Goal: Contribute content: Add original content to the website for others to see

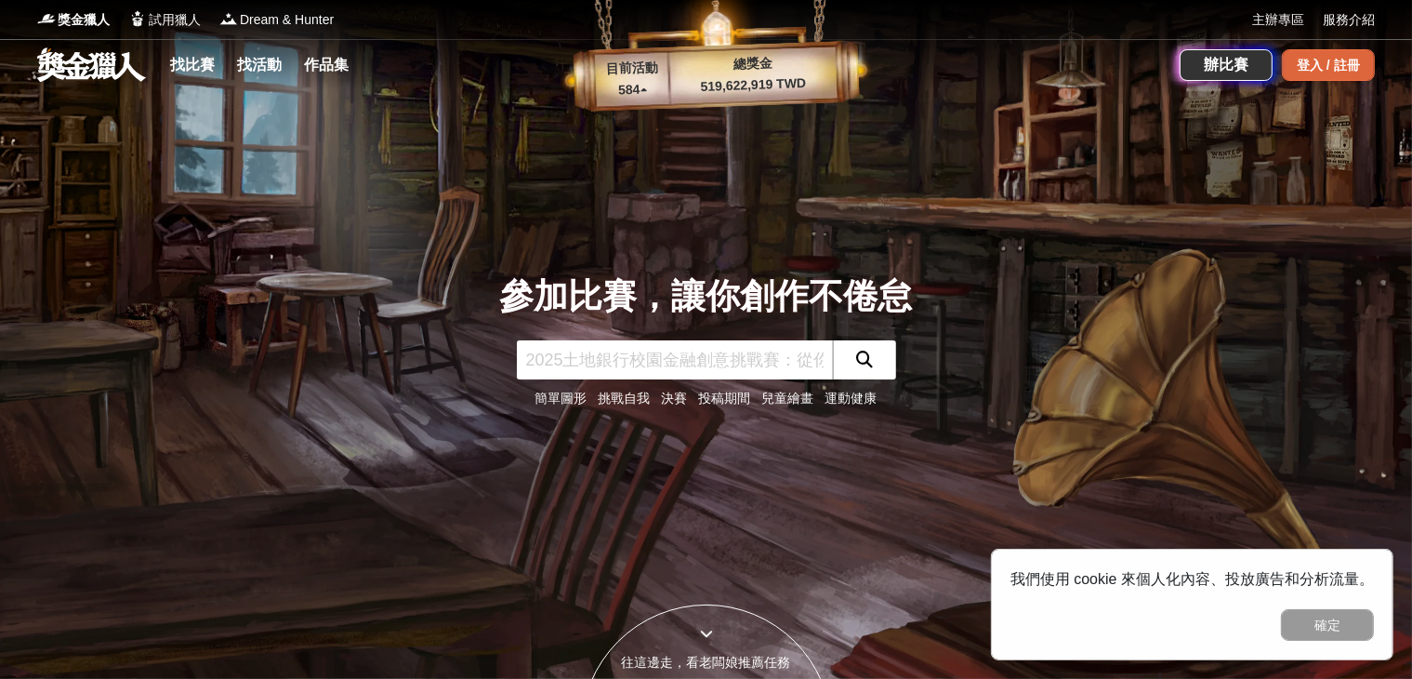
click at [1341, 55] on div "登入 / 註冊" at bounding box center [1328, 65] width 93 height 32
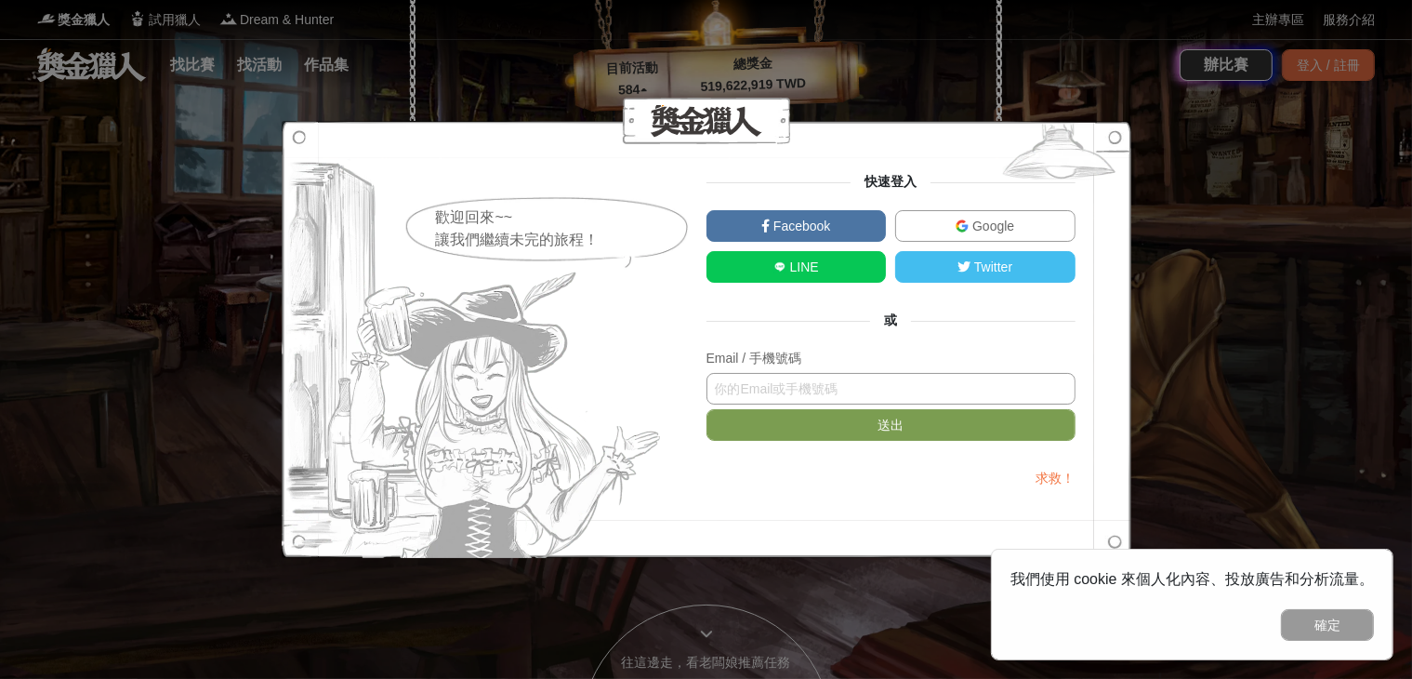
click at [867, 392] on input "text" at bounding box center [891, 389] width 369 height 32
type input "1"
type input "0"
type input "0909818869"
click at [707, 409] on button "送出" at bounding box center [891, 425] width 369 height 32
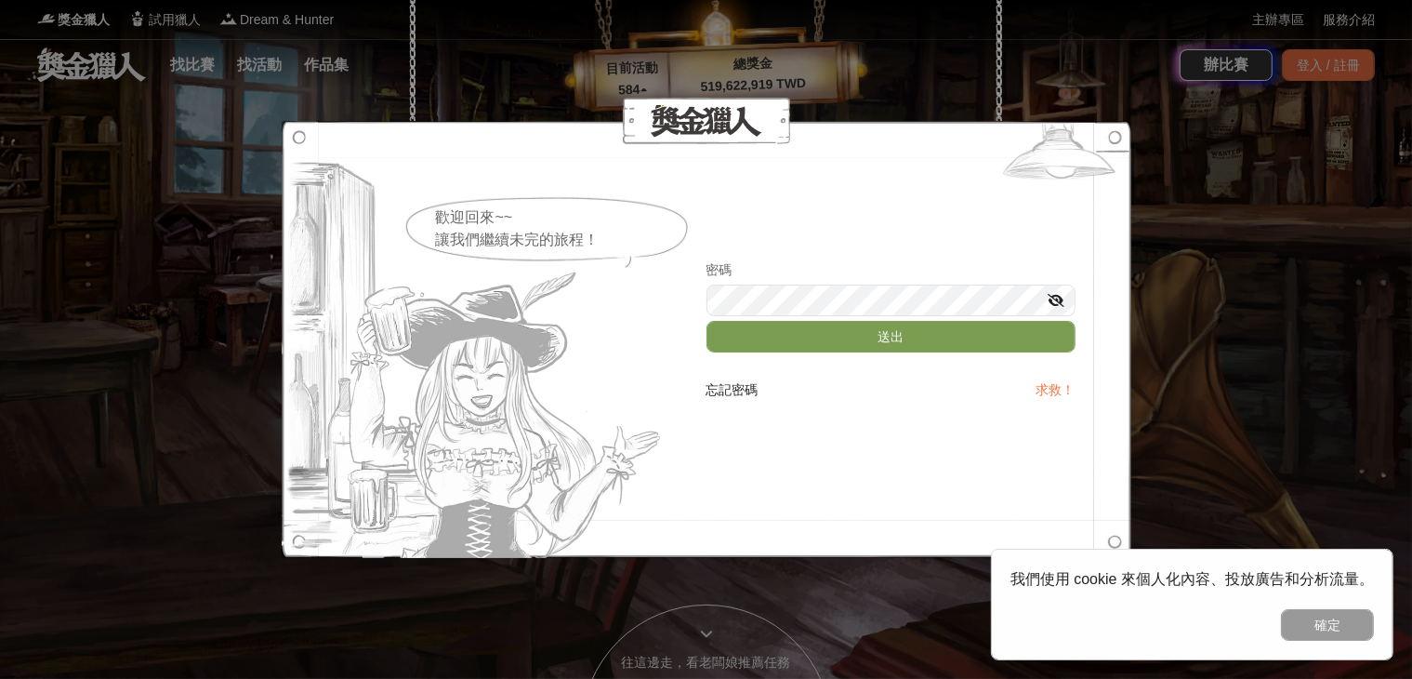
click at [1056, 296] on icon at bounding box center [1057, 300] width 17 height 13
click at [707, 321] on button "送出" at bounding box center [891, 337] width 369 height 32
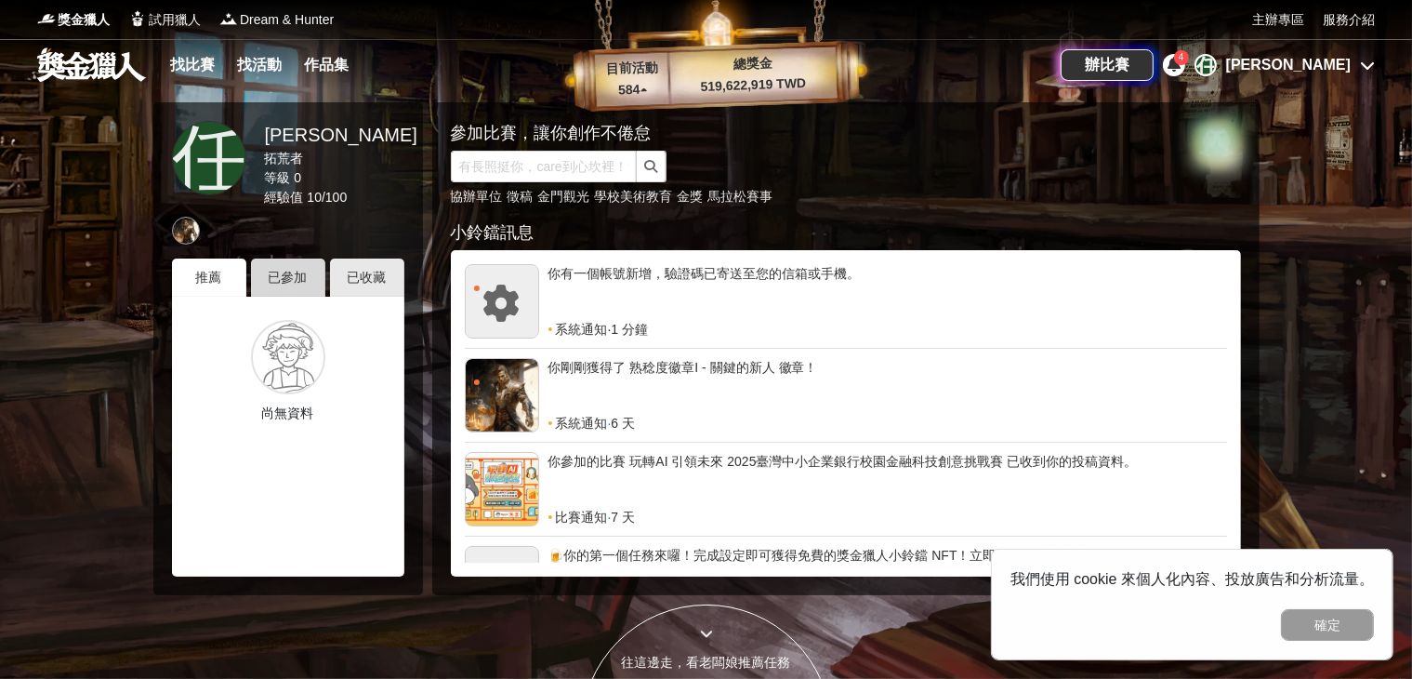
click at [265, 268] on div "已參加" at bounding box center [288, 277] width 74 height 38
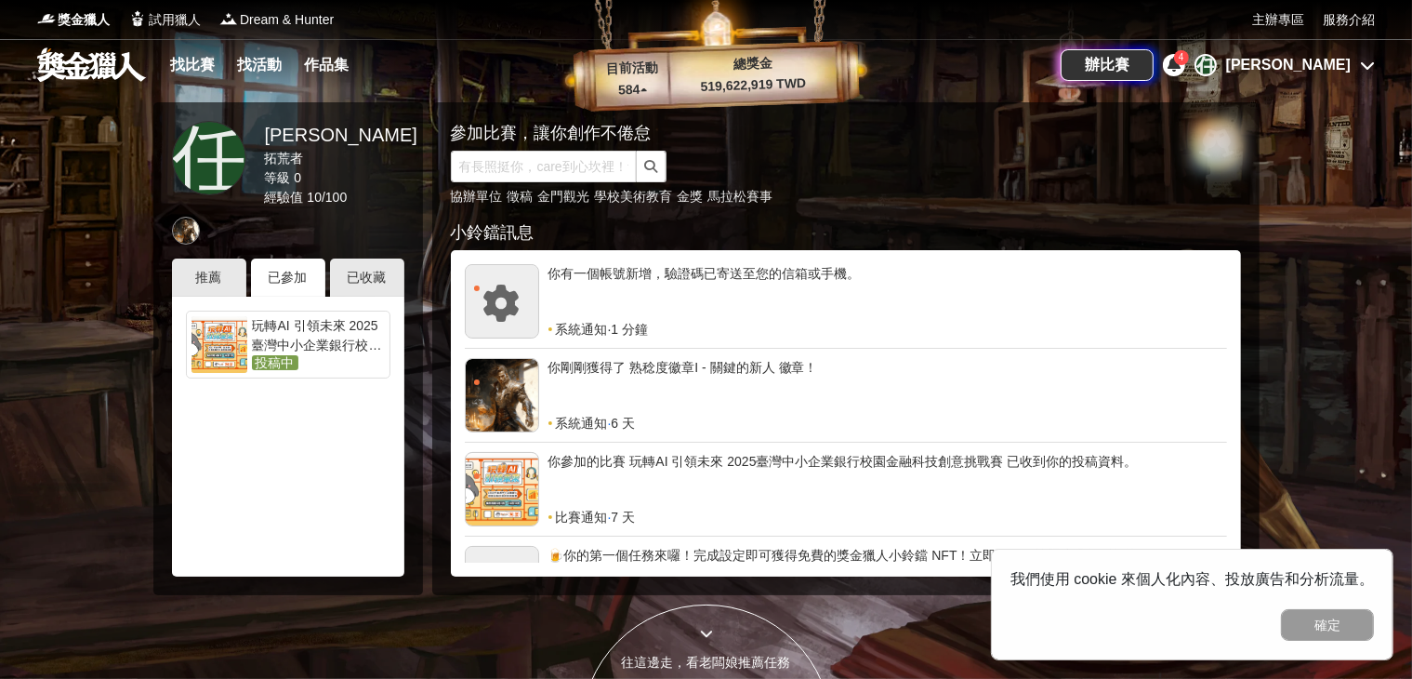
click at [292, 351] on div "玩轉AI 引領未來 2025臺灣中小企業銀行校園金融科技創意挑戰賽" at bounding box center [318, 334] width 133 height 37
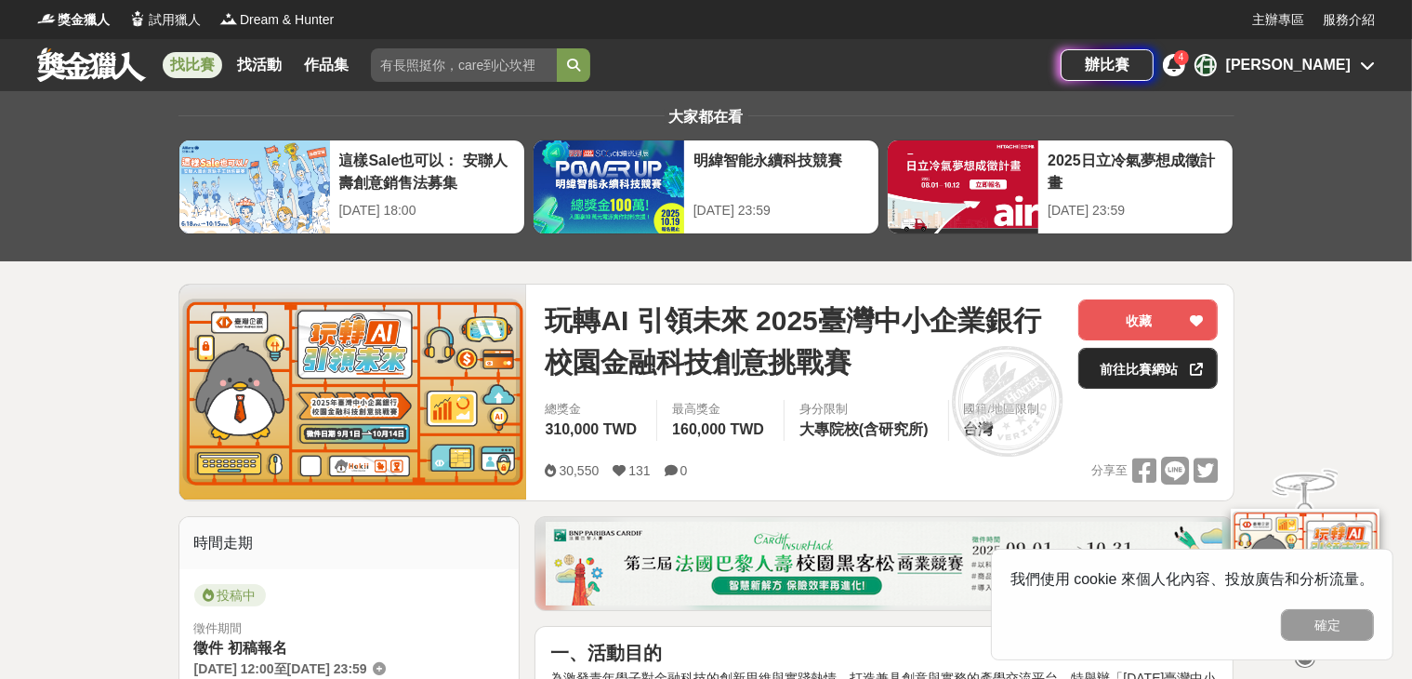
click at [1142, 358] on link "前往比賽網站" at bounding box center [1148, 368] width 139 height 41
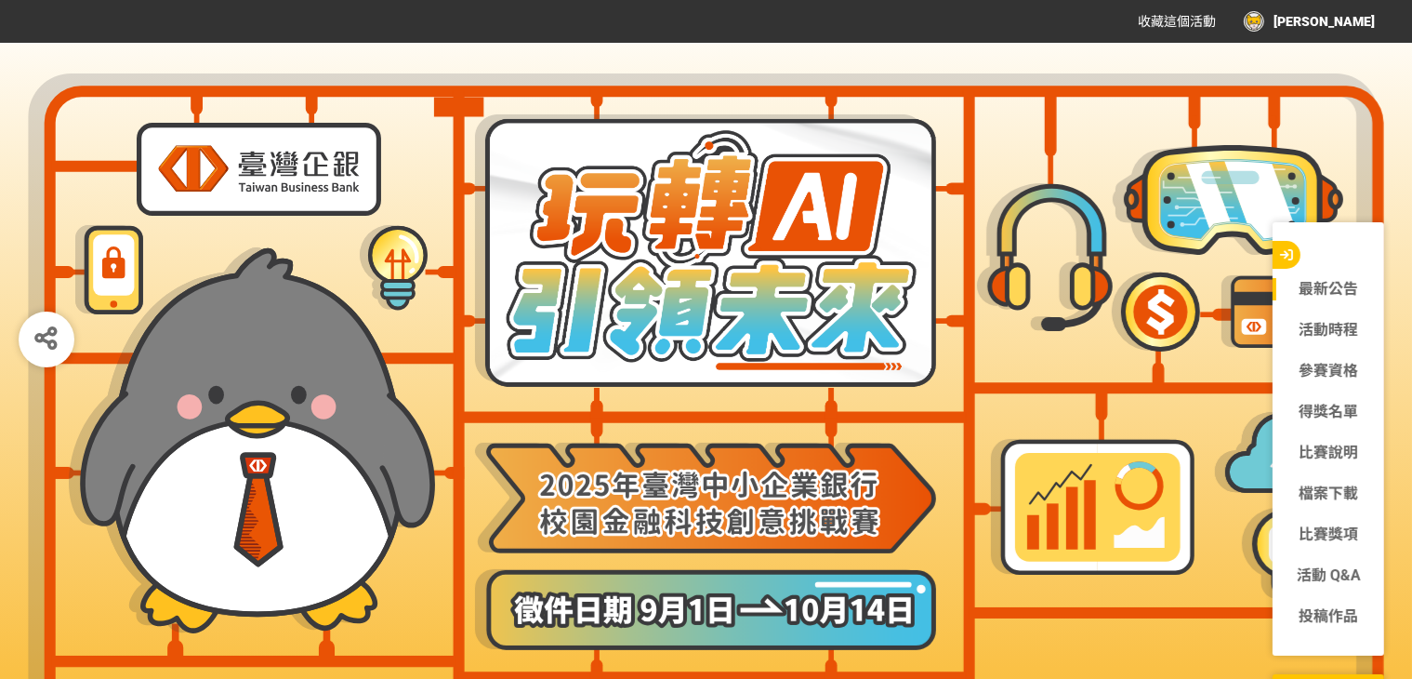
click at [1330, 26] on div "[PERSON_NAME]" at bounding box center [1309, 21] width 131 height 20
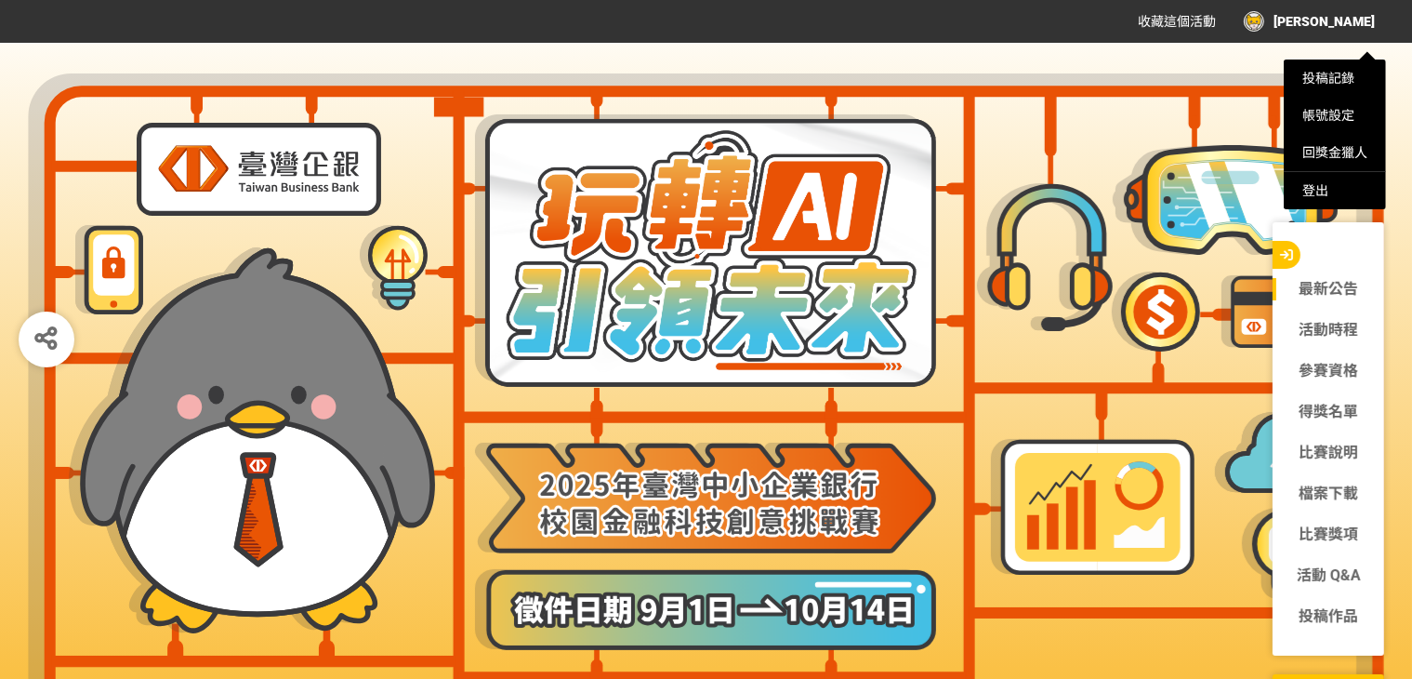
click at [1330, 26] on div at bounding box center [706, 339] width 1412 height 679
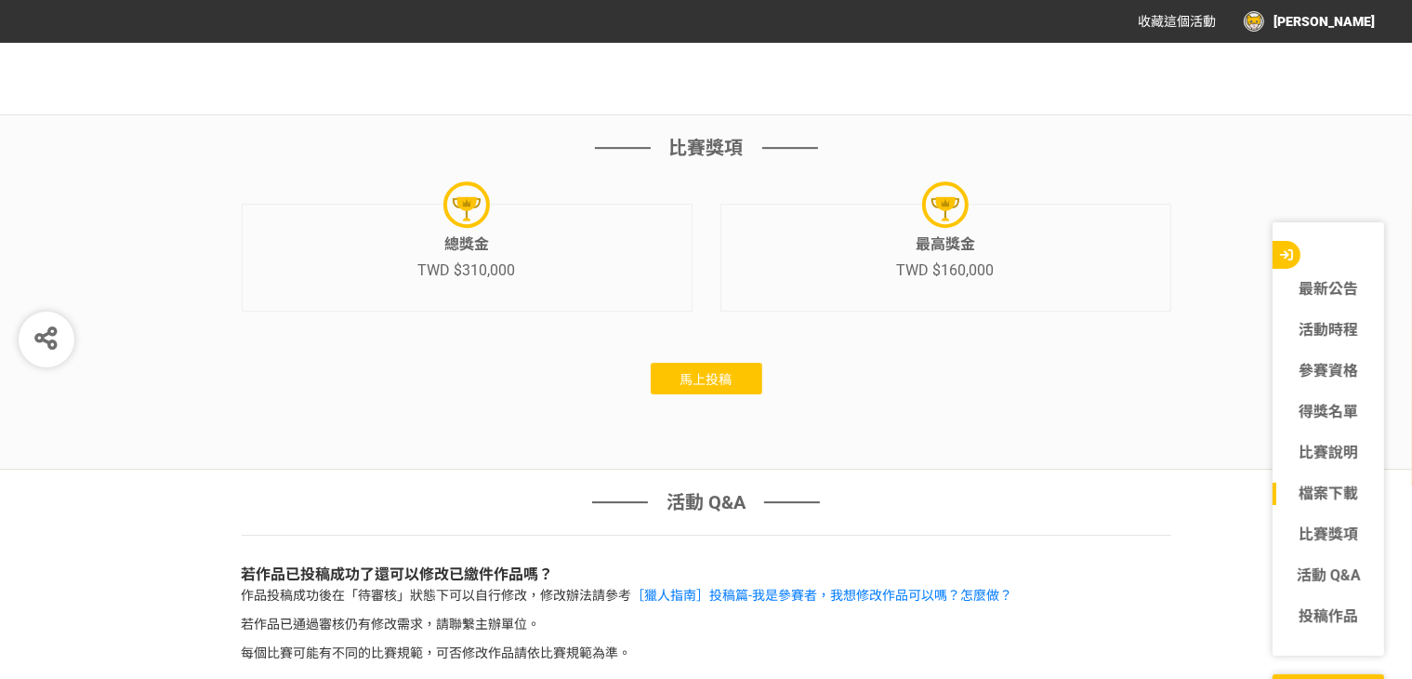
scroll to position [5813, 0]
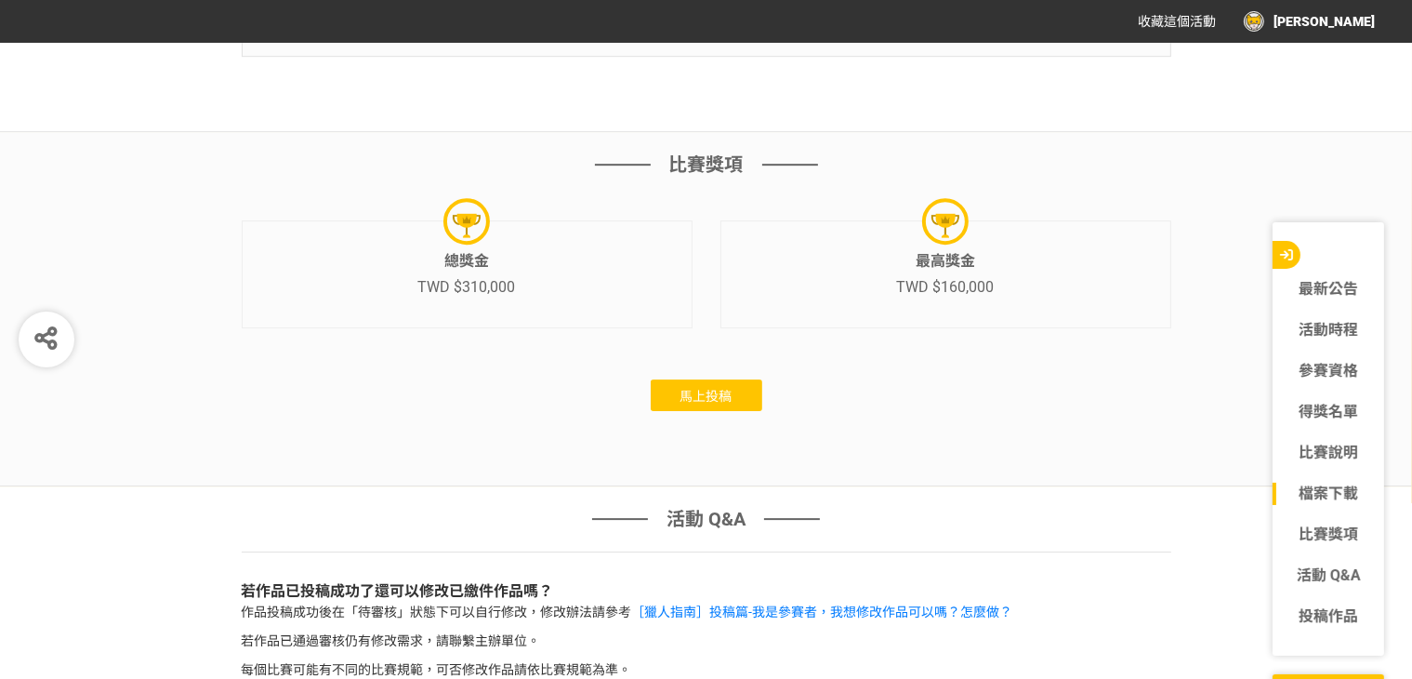
click at [669, 410] on button "馬上投稿" at bounding box center [707, 395] width 112 height 32
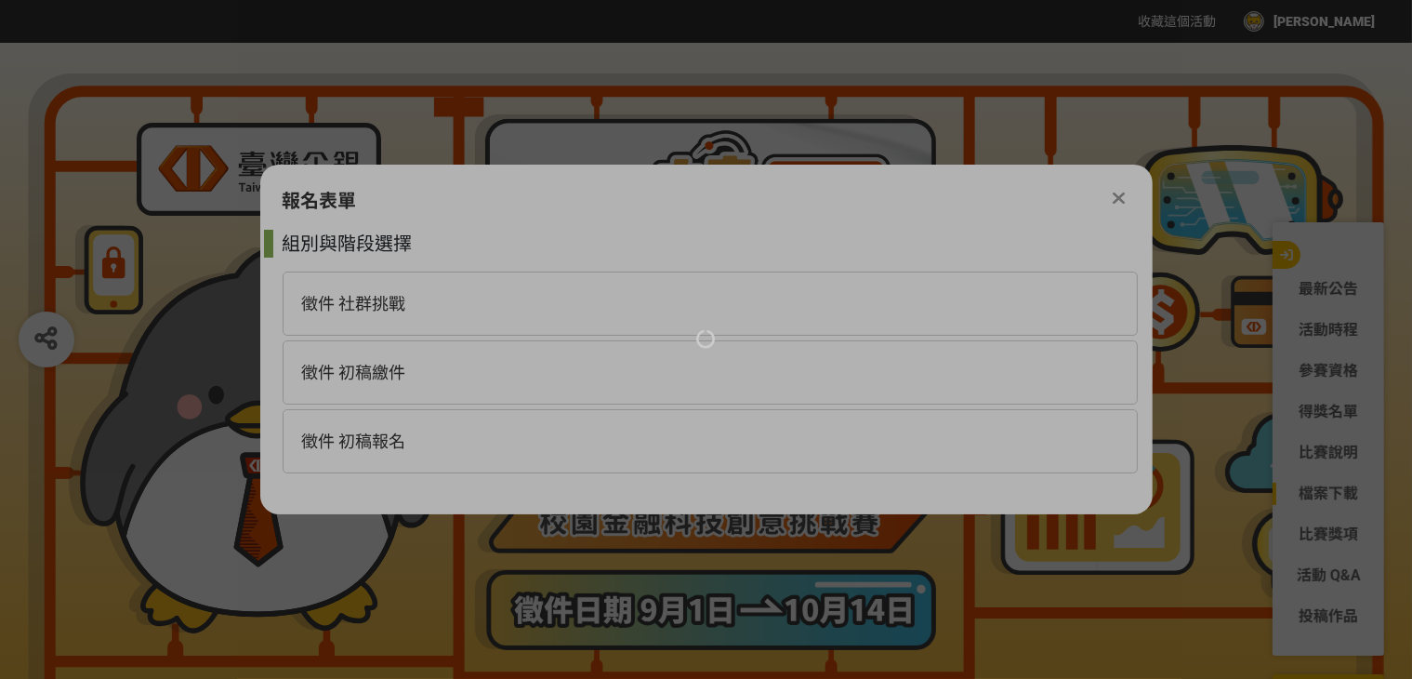
scroll to position [0, 0]
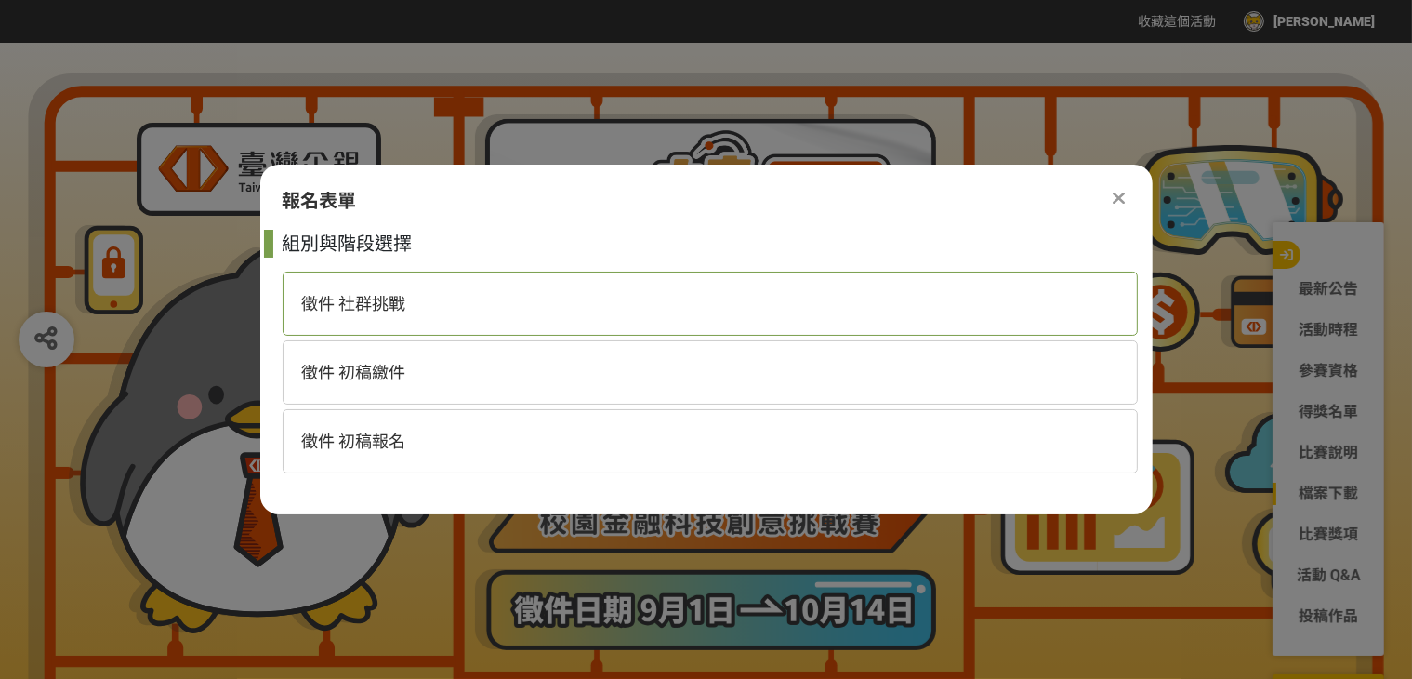
click at [591, 317] on div "徵件 社群挑戰" at bounding box center [710, 304] width 855 height 64
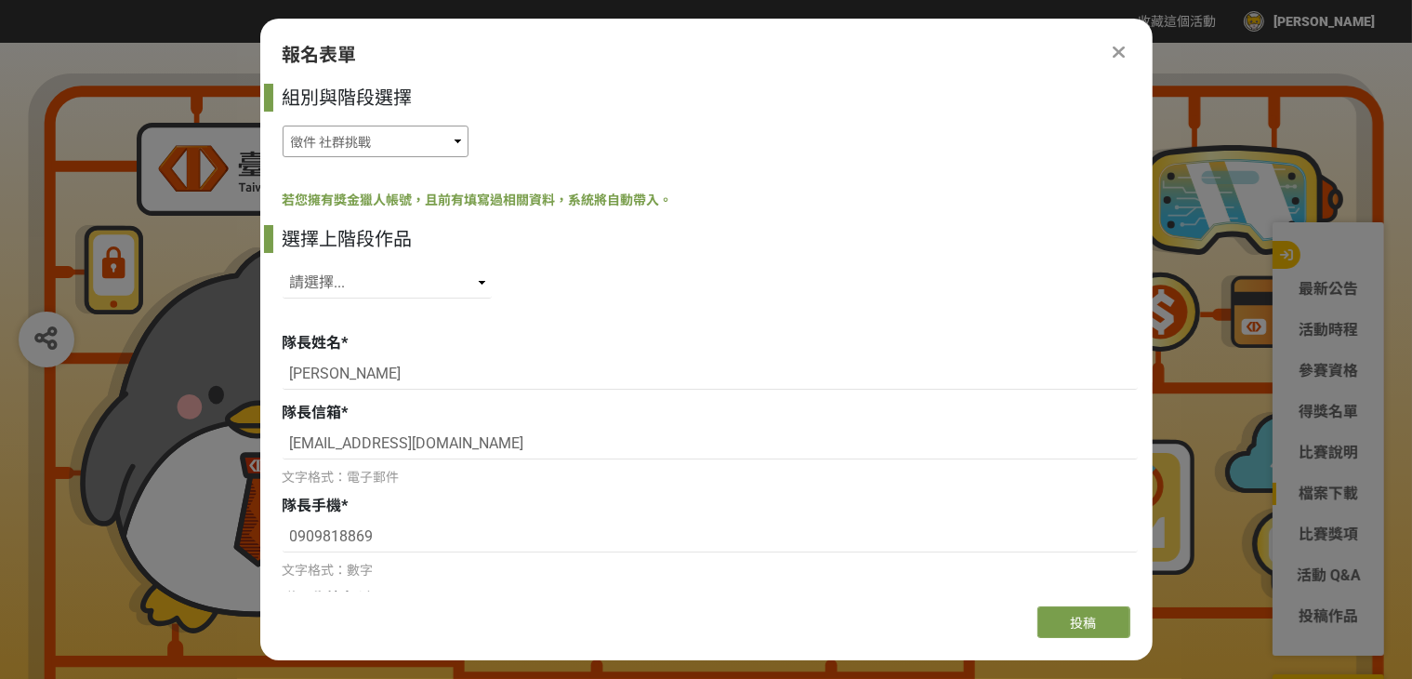
click at [404, 146] on select "徵件 社群挑戰 徵件 初稿繳件 徵件 初稿報名" at bounding box center [376, 142] width 186 height 32
click at [395, 295] on select "請選擇... SID: 349829, 標題: (未知標題)" at bounding box center [387, 283] width 209 height 32
select select "349829"
click at [283, 267] on select "請選擇... SID: 349829, 標題: (未知標題)" at bounding box center [387, 283] width 209 height 32
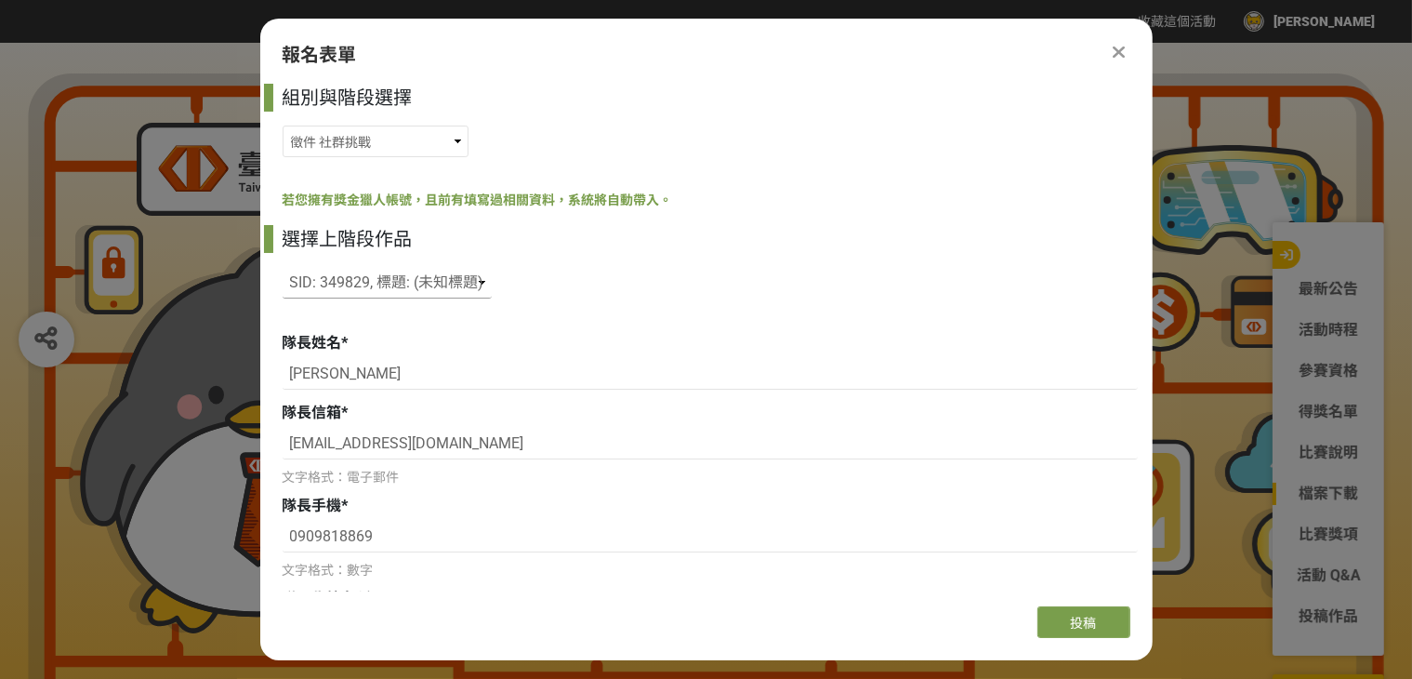
type input "致理科技大學"
type input "財務金融"
type input "[PERSON_NAME]"
type input "[EMAIL_ADDRESS][DOMAIN_NAME]"
type input "92"
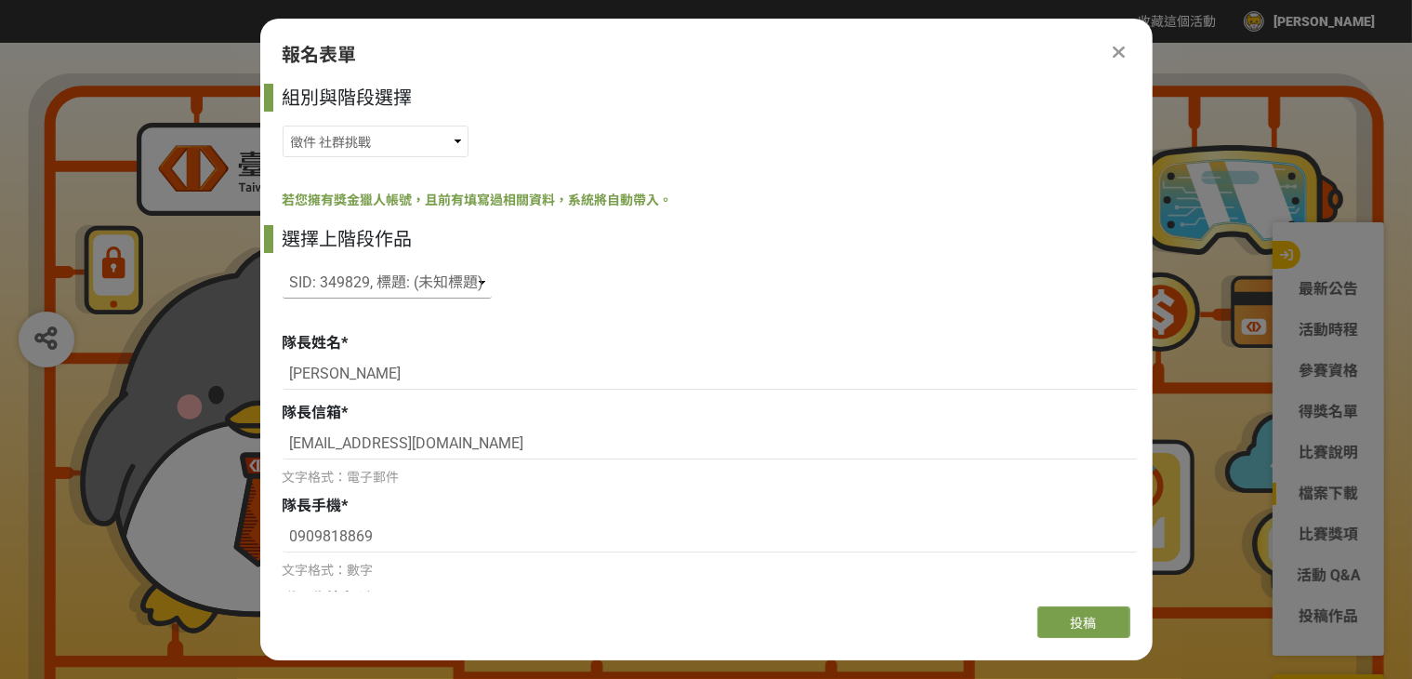
type input "致理科技大學"
type input "財務金融"
type input "0984455887"
radio input "true"
type input "94"
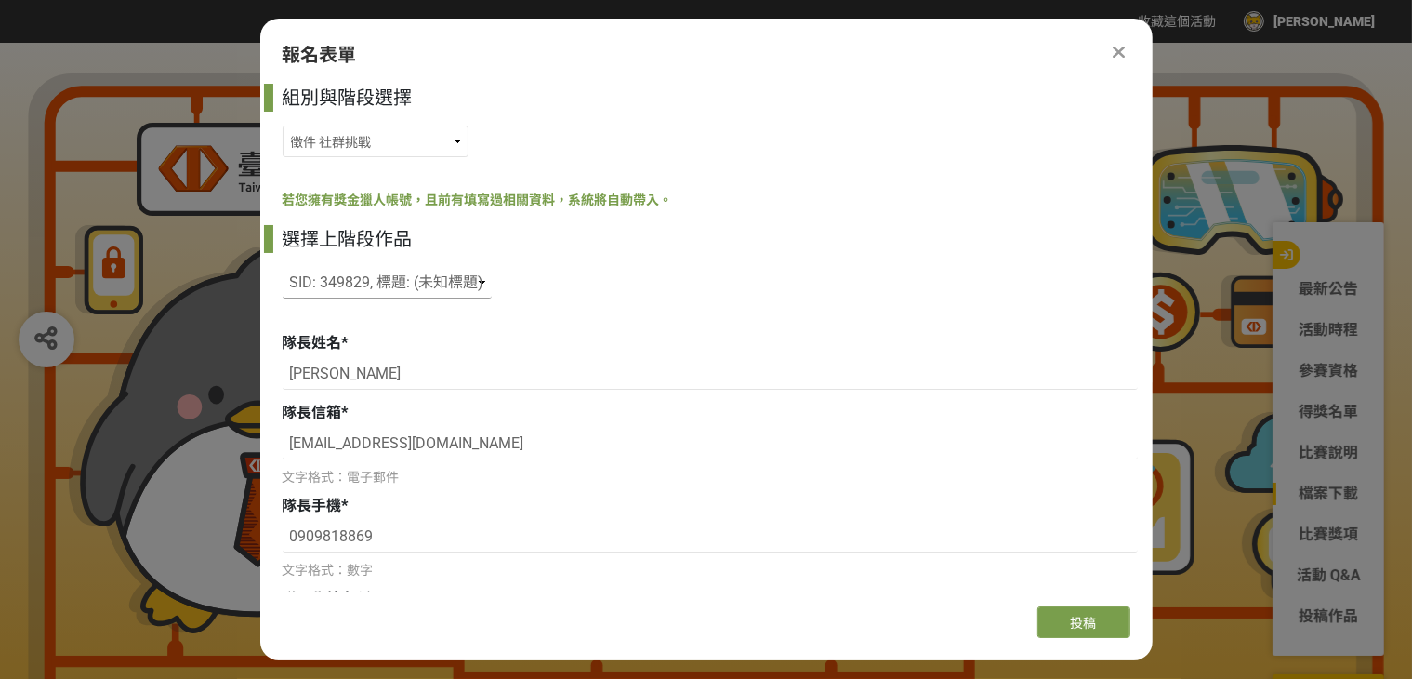
select select "校園講座 / 老師系上推薦"
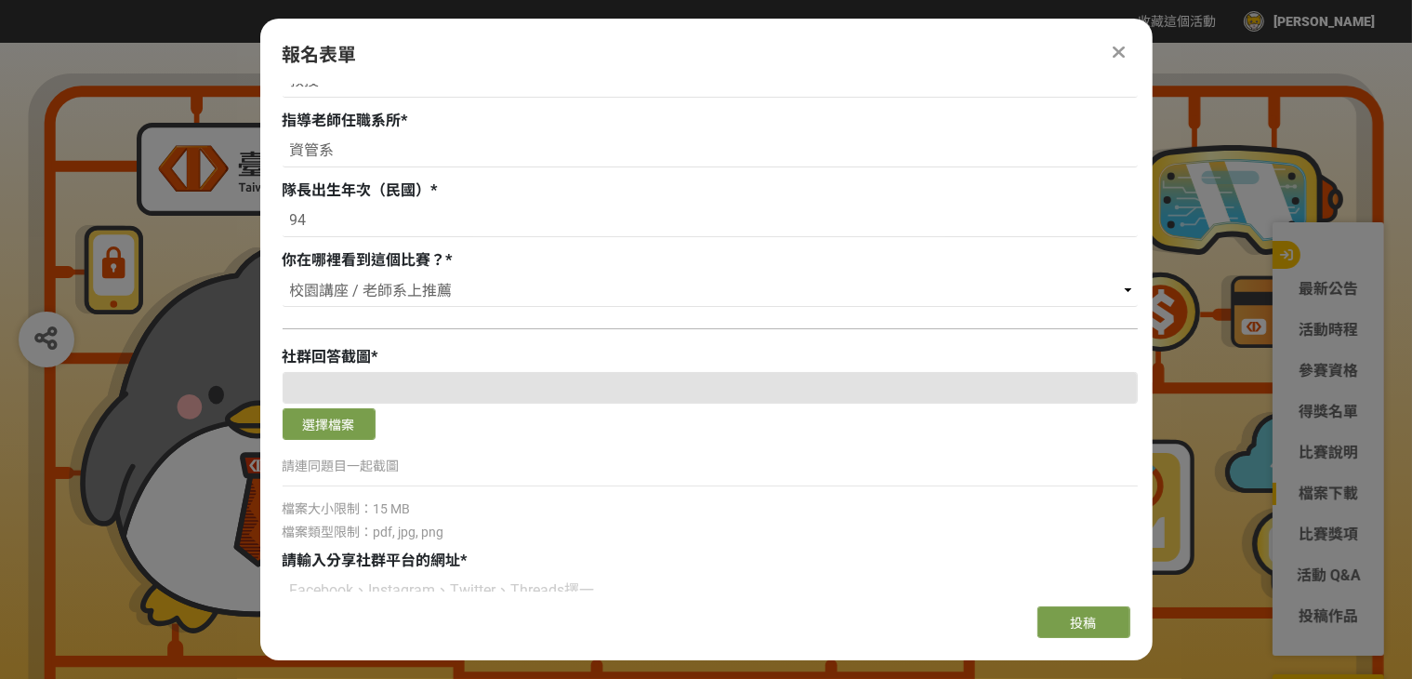
scroll to position [2139, 0]
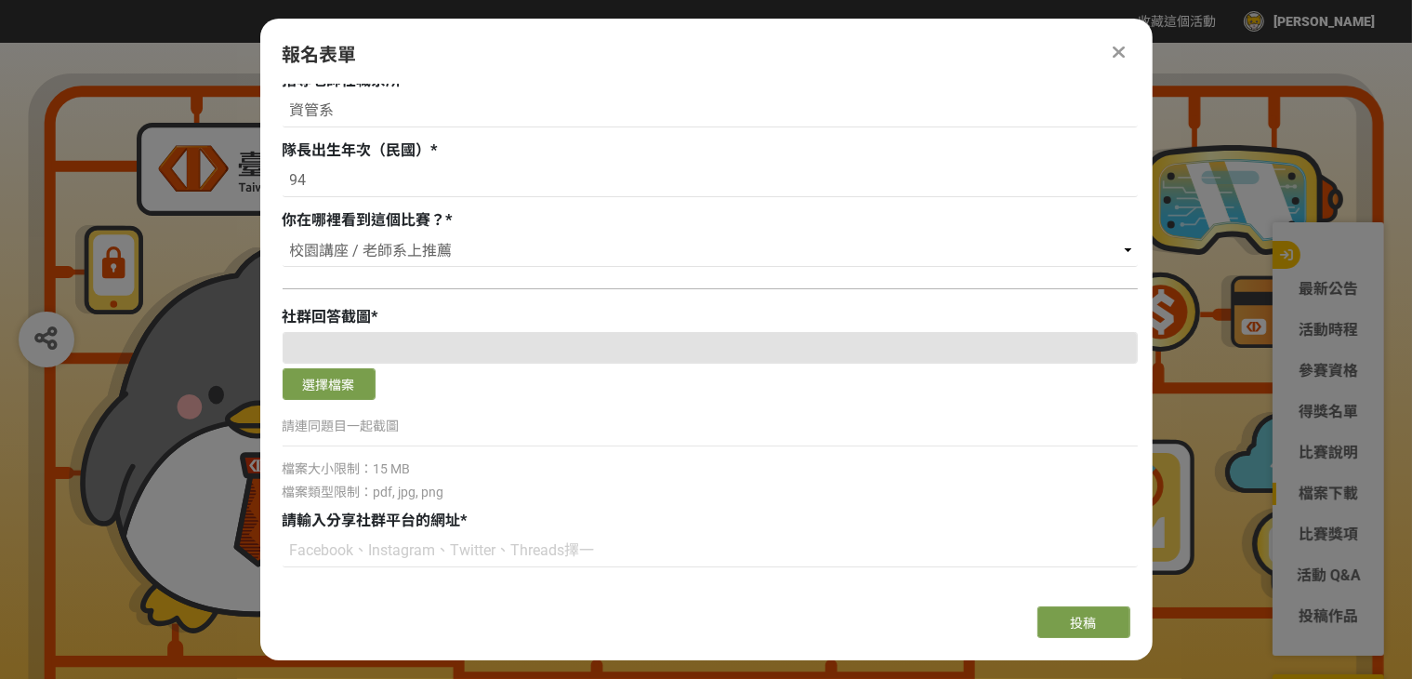
click at [420, 343] on div at bounding box center [710, 348] width 855 height 32
click at [979, 339] on div at bounding box center [710, 348] width 855 height 32
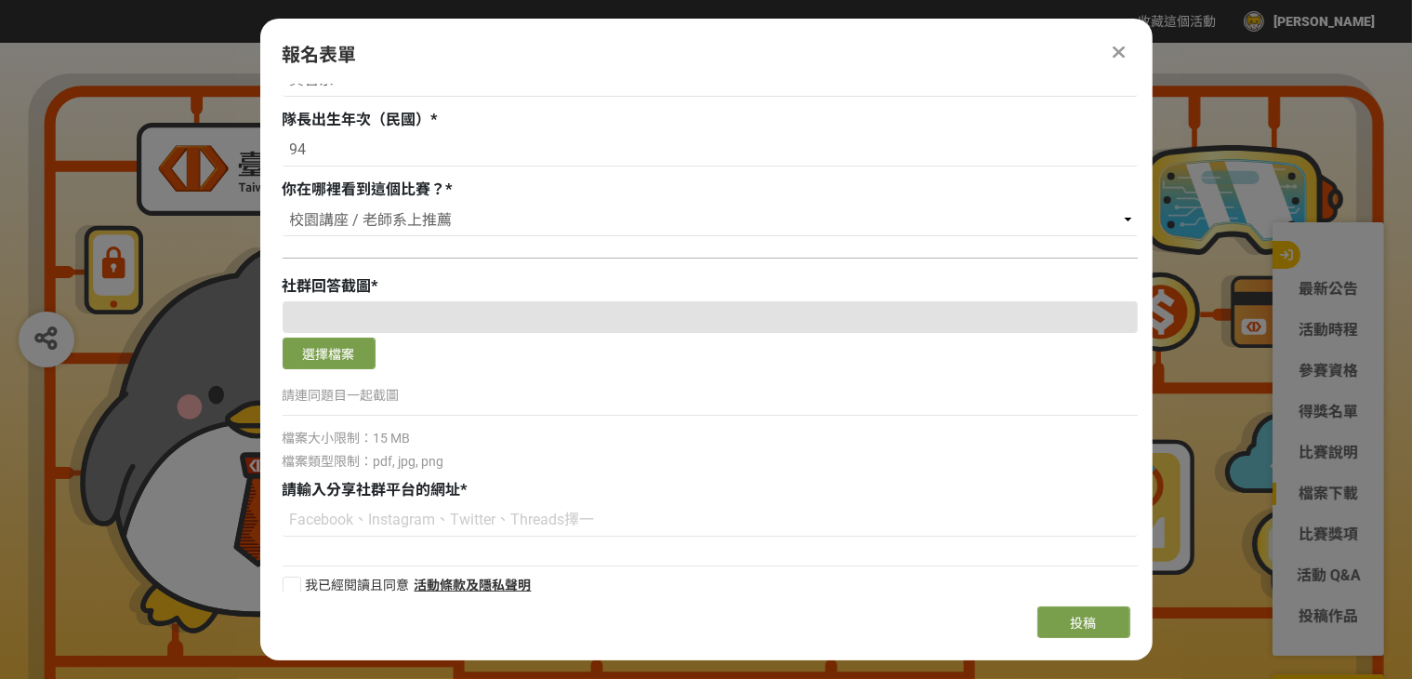
scroll to position [2187, 0]
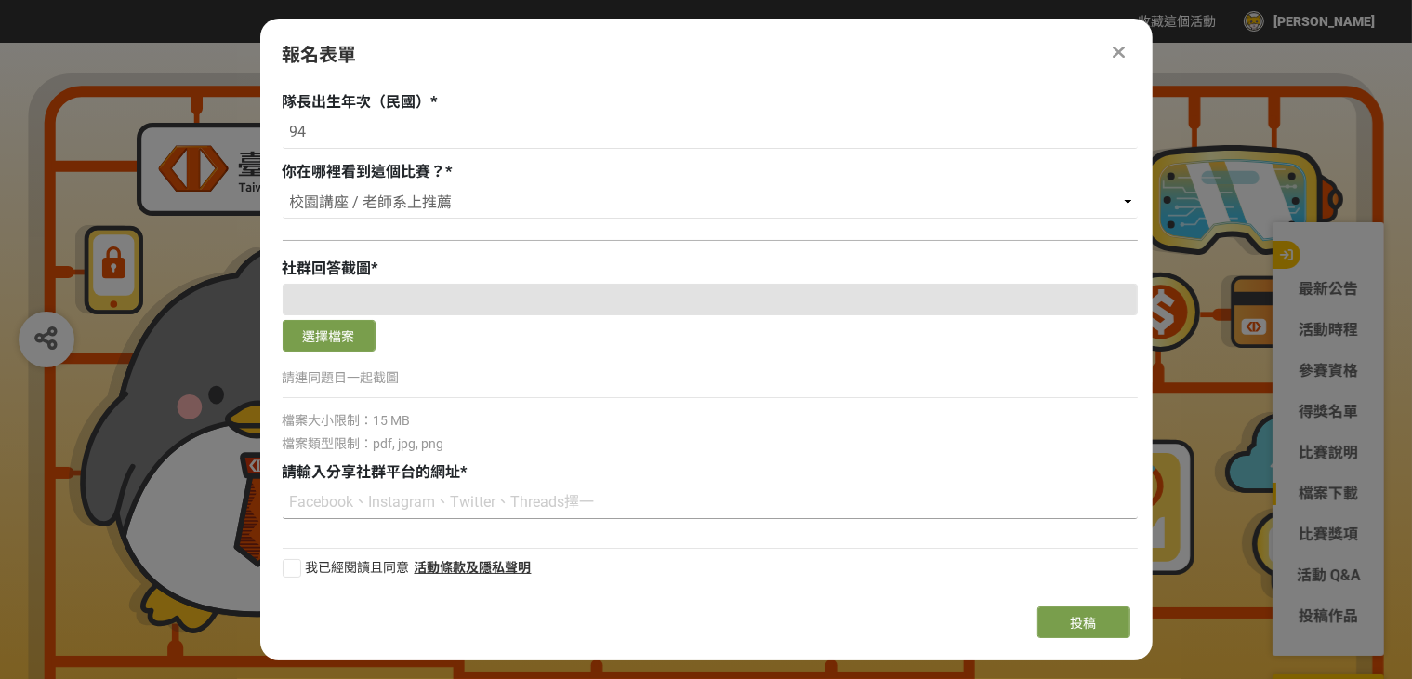
click at [368, 510] on input at bounding box center [710, 503] width 855 height 32
type input "Facebook"
click at [310, 327] on button "選擇檔案" at bounding box center [329, 336] width 93 height 32
click at [285, 563] on div at bounding box center [292, 568] width 19 height 19
checkbox input "true"
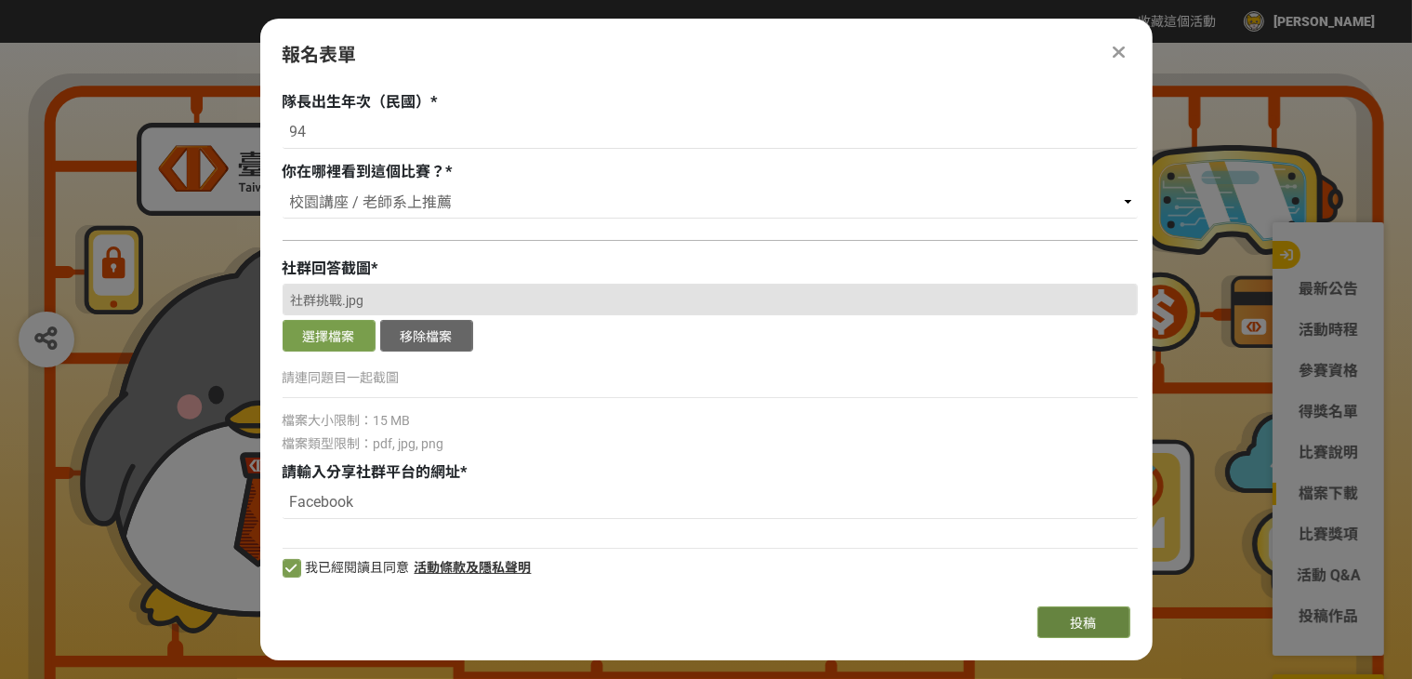
click at [1046, 617] on button "投稿" at bounding box center [1084, 622] width 93 height 32
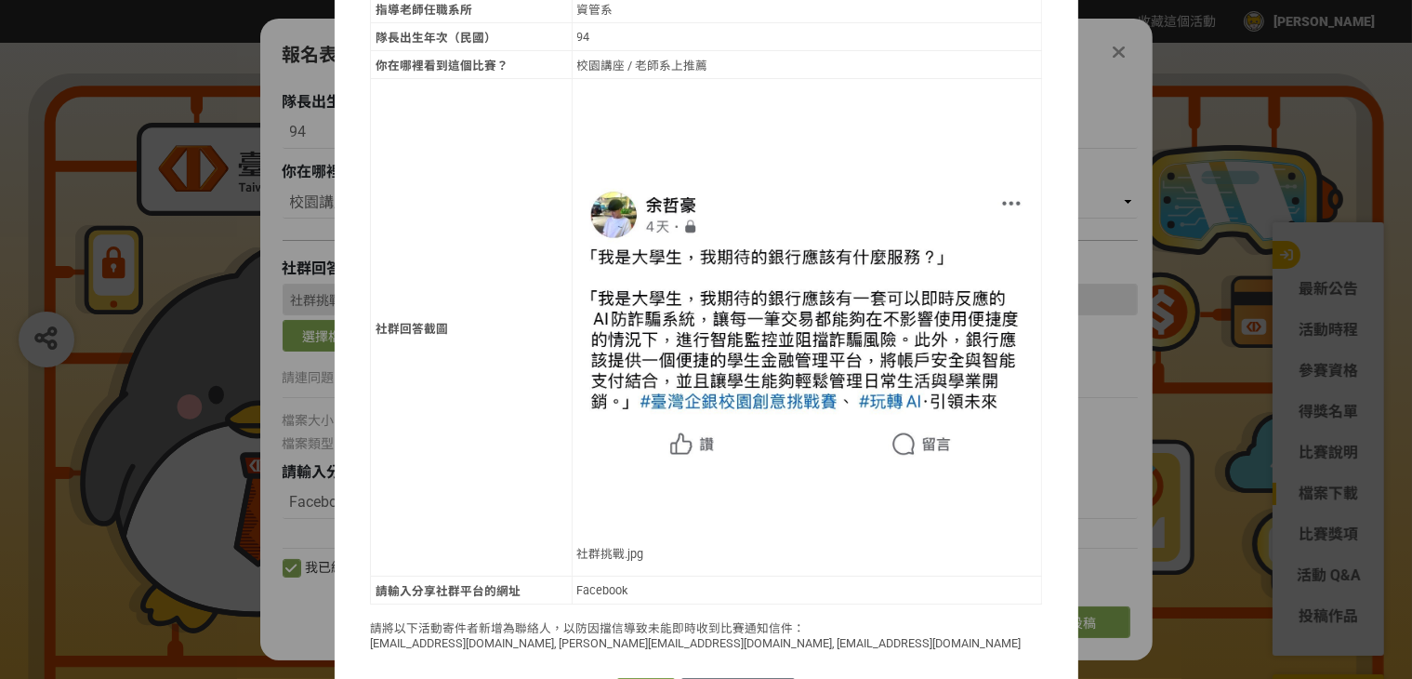
scroll to position [911, 0]
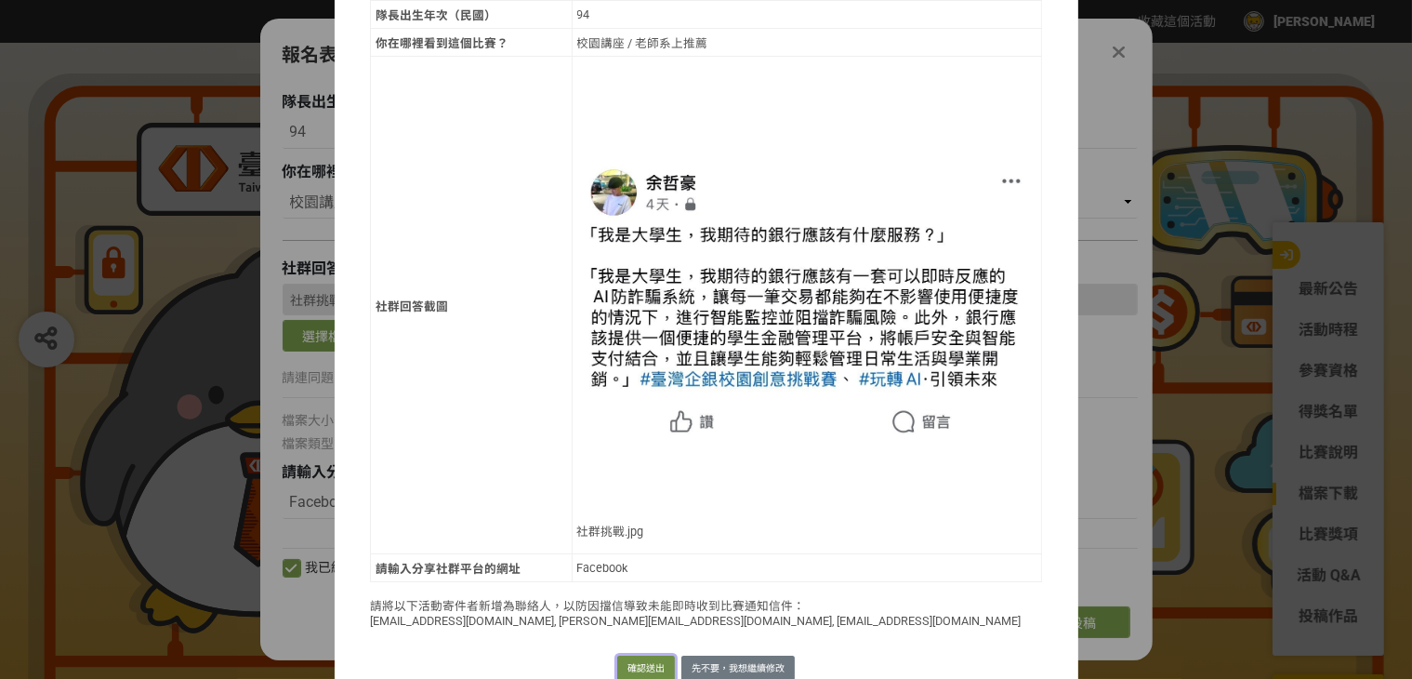
click at [643, 656] on button "確認送出" at bounding box center [646, 669] width 58 height 26
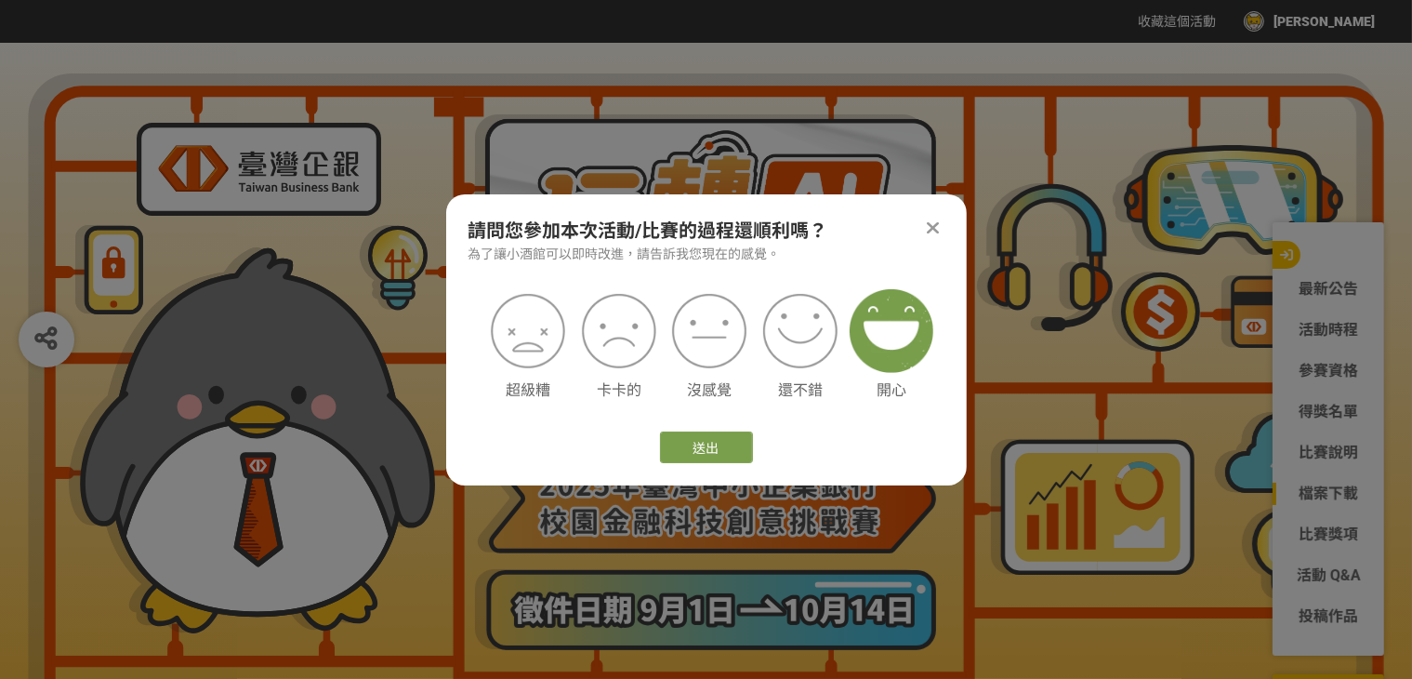
click at [890, 359] on img at bounding box center [892, 331] width 84 height 84
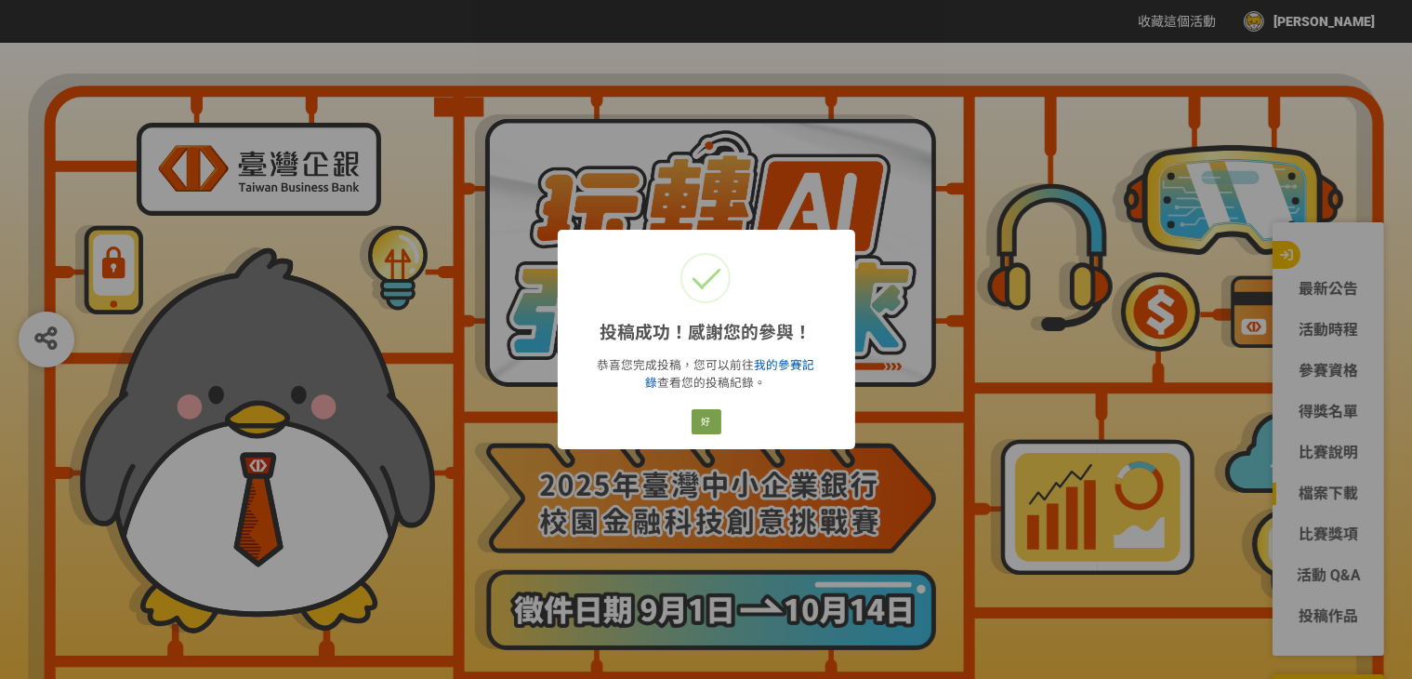
click at [782, 362] on link "我的參賽記錄" at bounding box center [730, 374] width 169 height 32
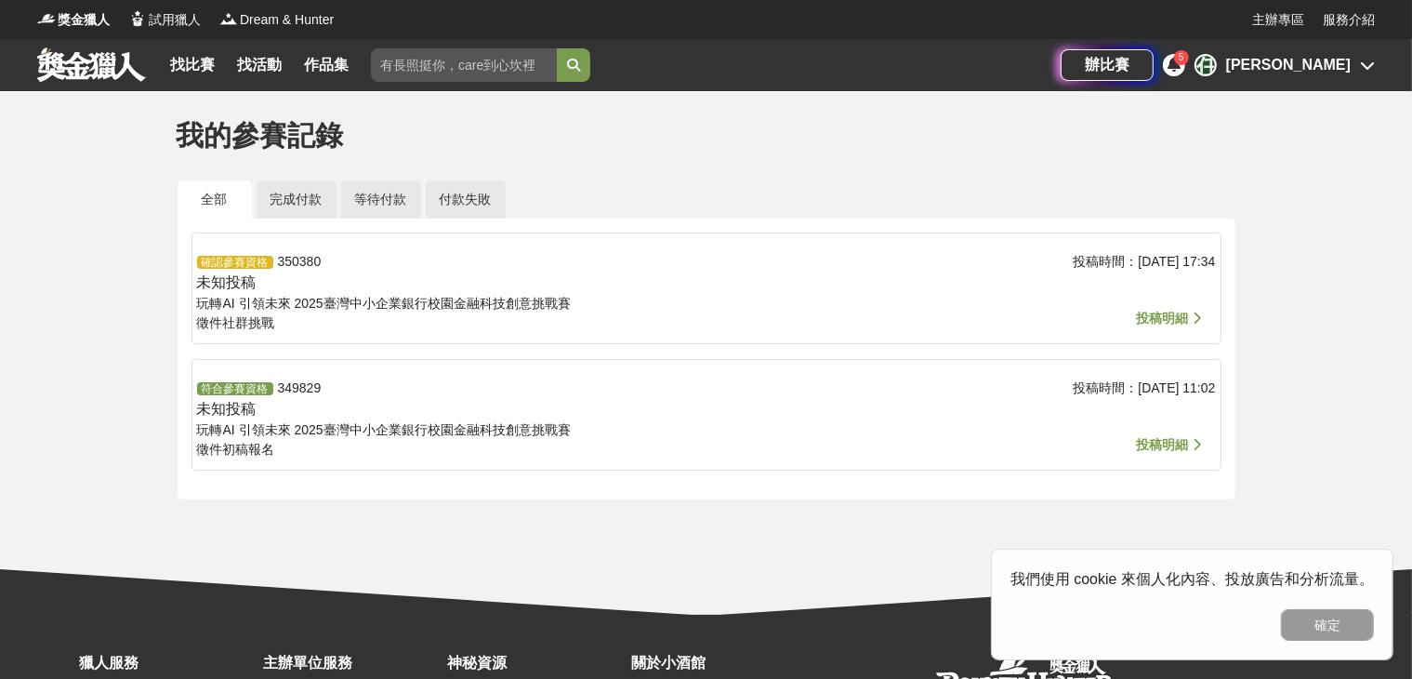
click at [1165, 326] on span "投稿明細" at bounding box center [1172, 318] width 70 height 22
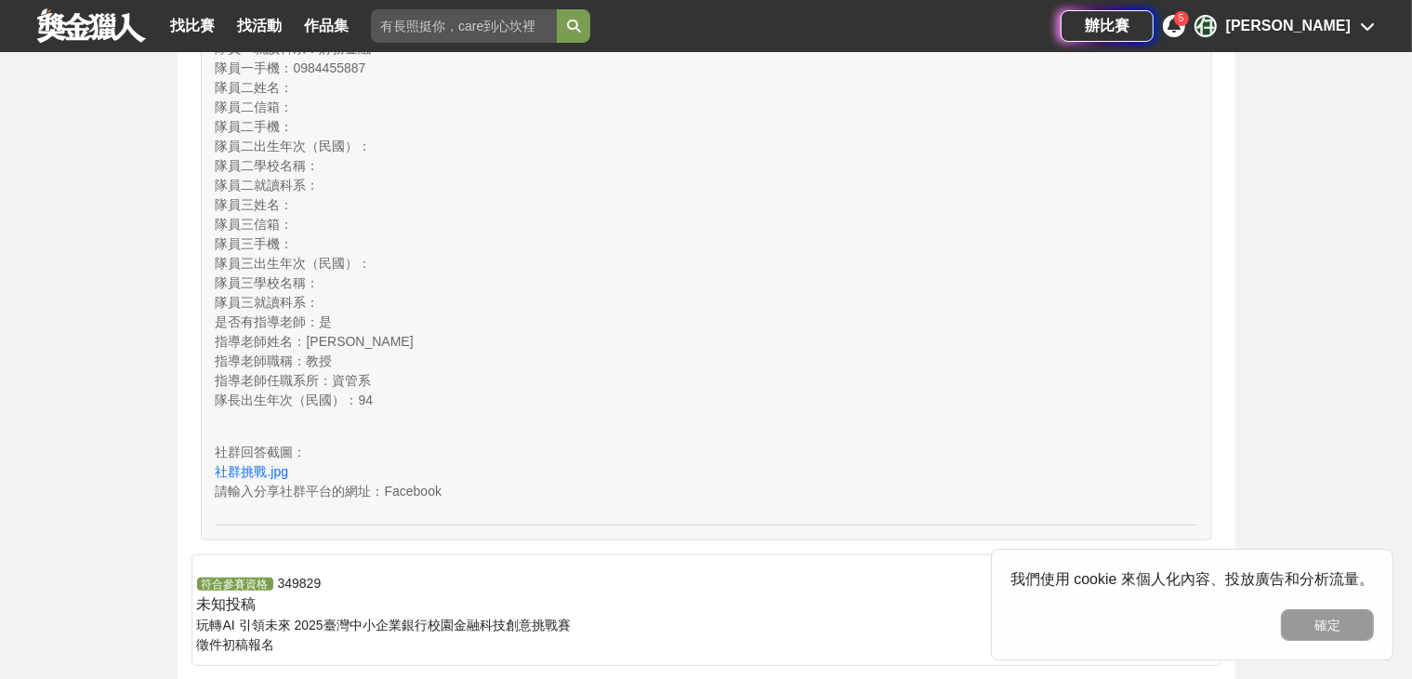
scroll to position [1023, 0]
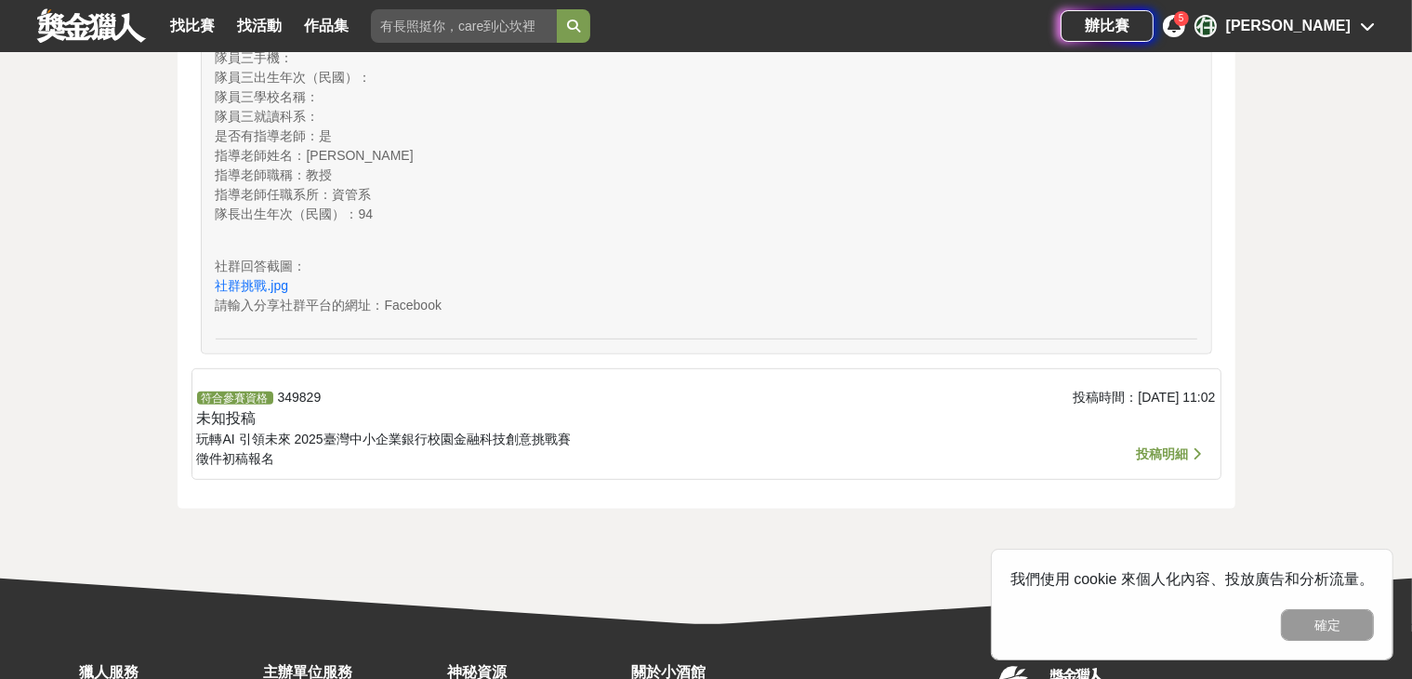
click at [1034, 447] on div "投稿時間： 2025-10-03 11:02" at bounding box center [1045, 429] width 339 height 82
click at [1171, 456] on span "投稿明細" at bounding box center [1163, 453] width 52 height 15
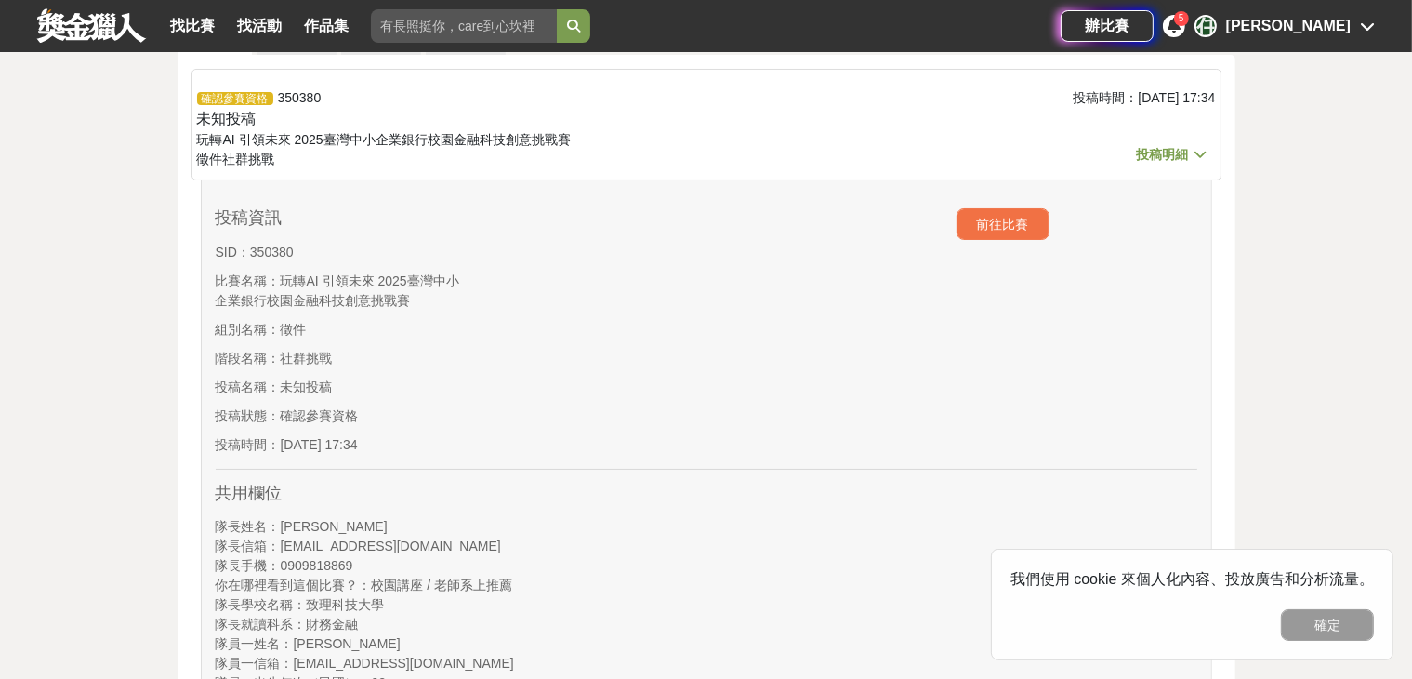
scroll to position [0, 0]
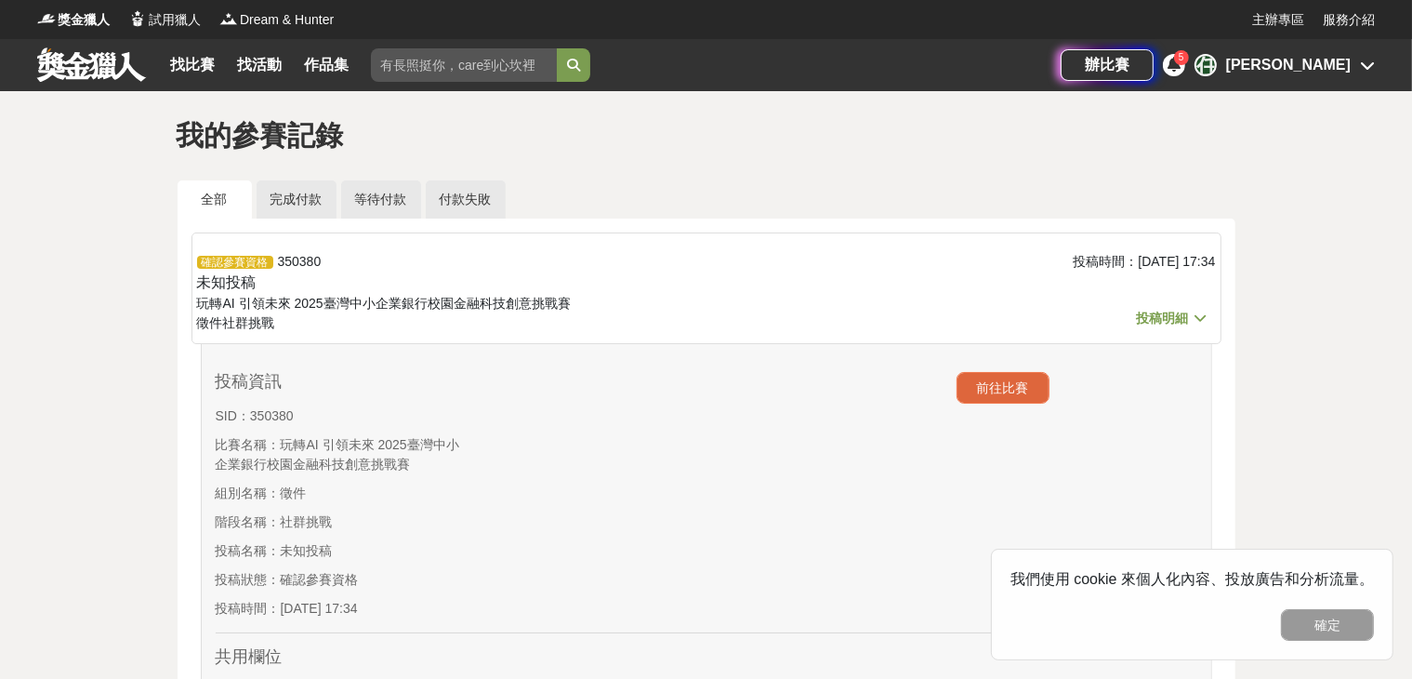
click at [969, 385] on button "前往比賽" at bounding box center [1003, 388] width 93 height 32
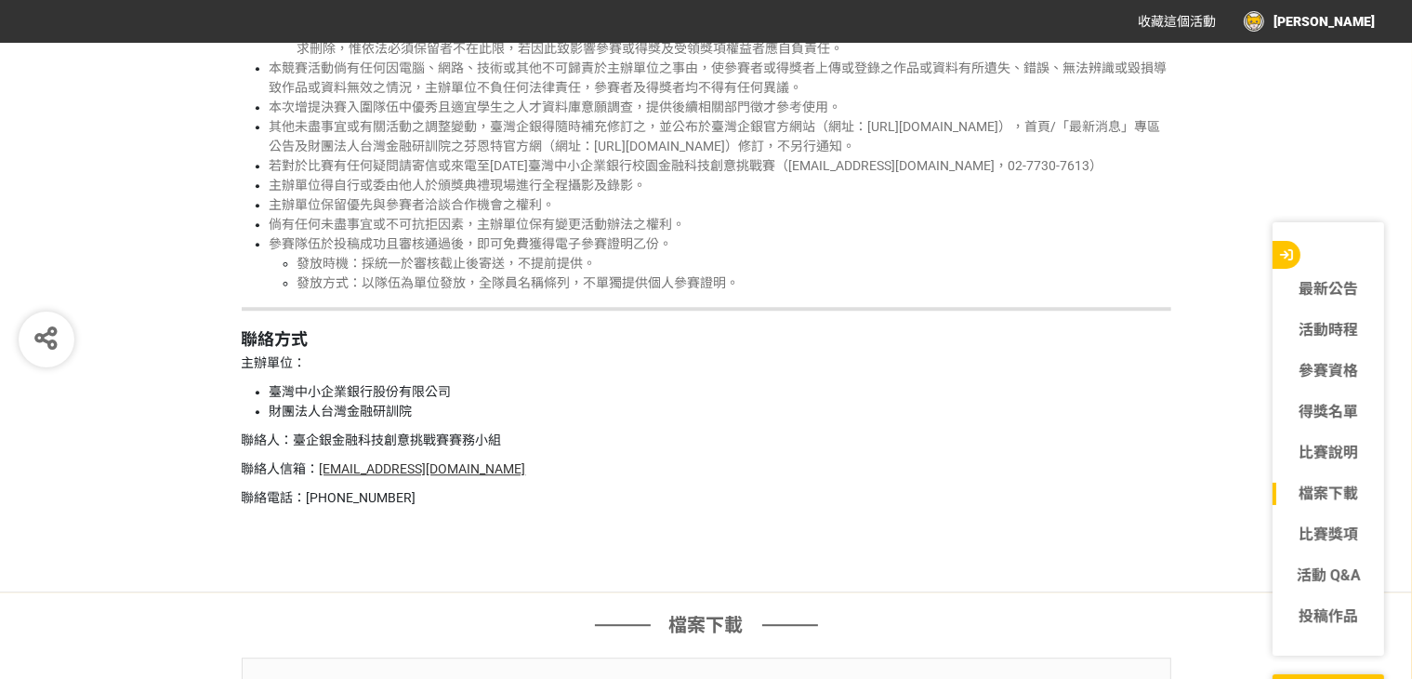
scroll to position [5579, 0]
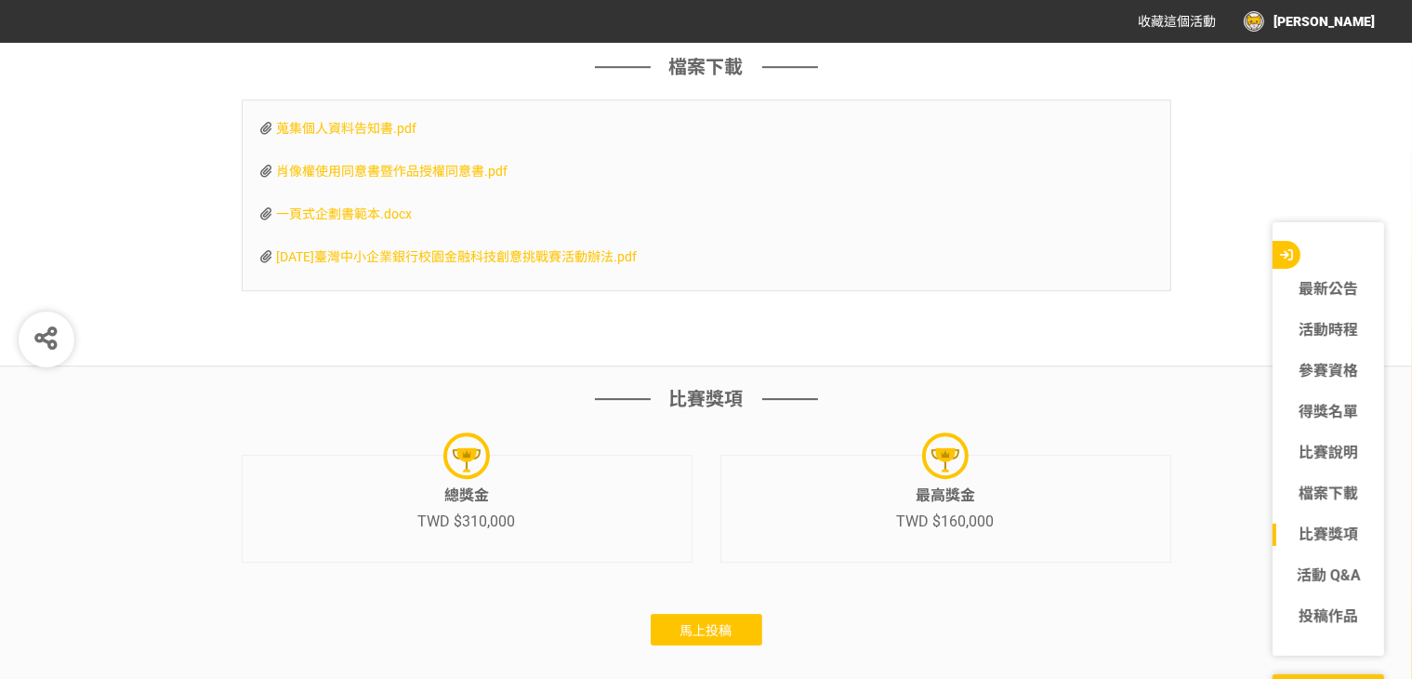
click at [696, 638] on span "馬上投稿" at bounding box center [707, 630] width 52 height 15
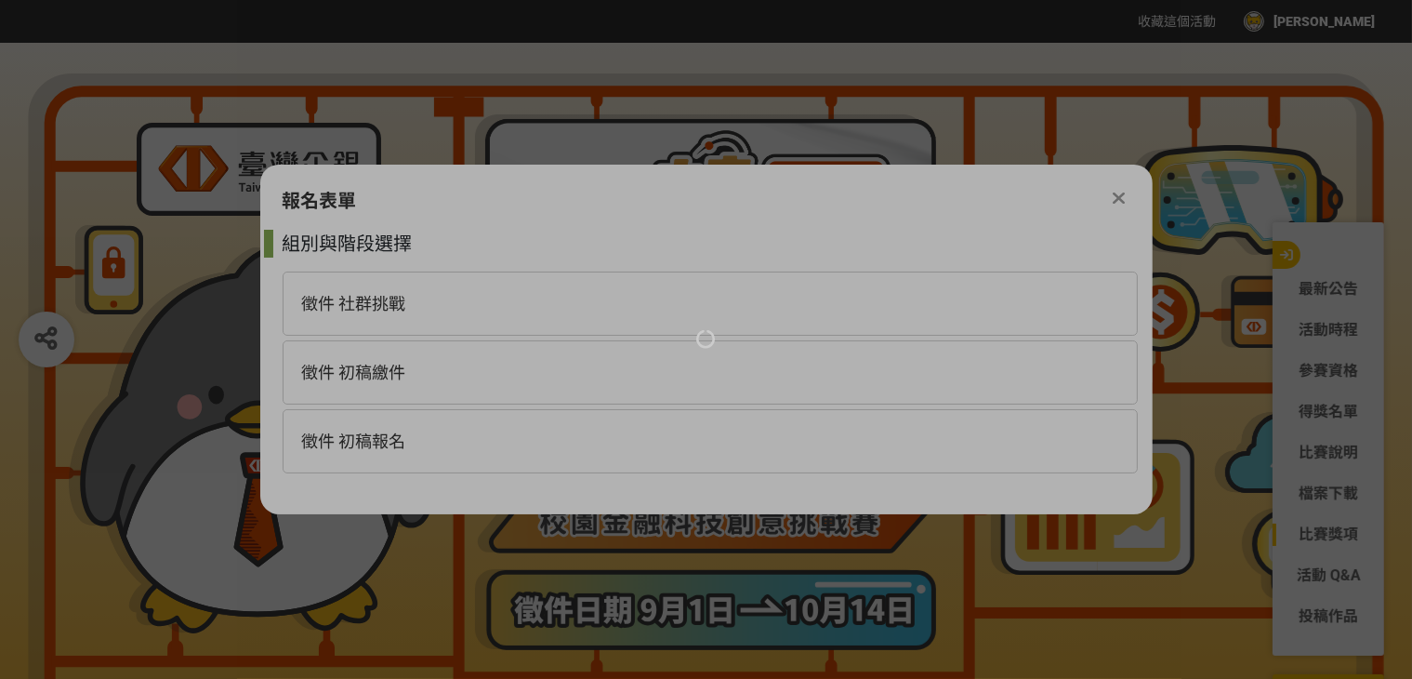
scroll to position [0, 0]
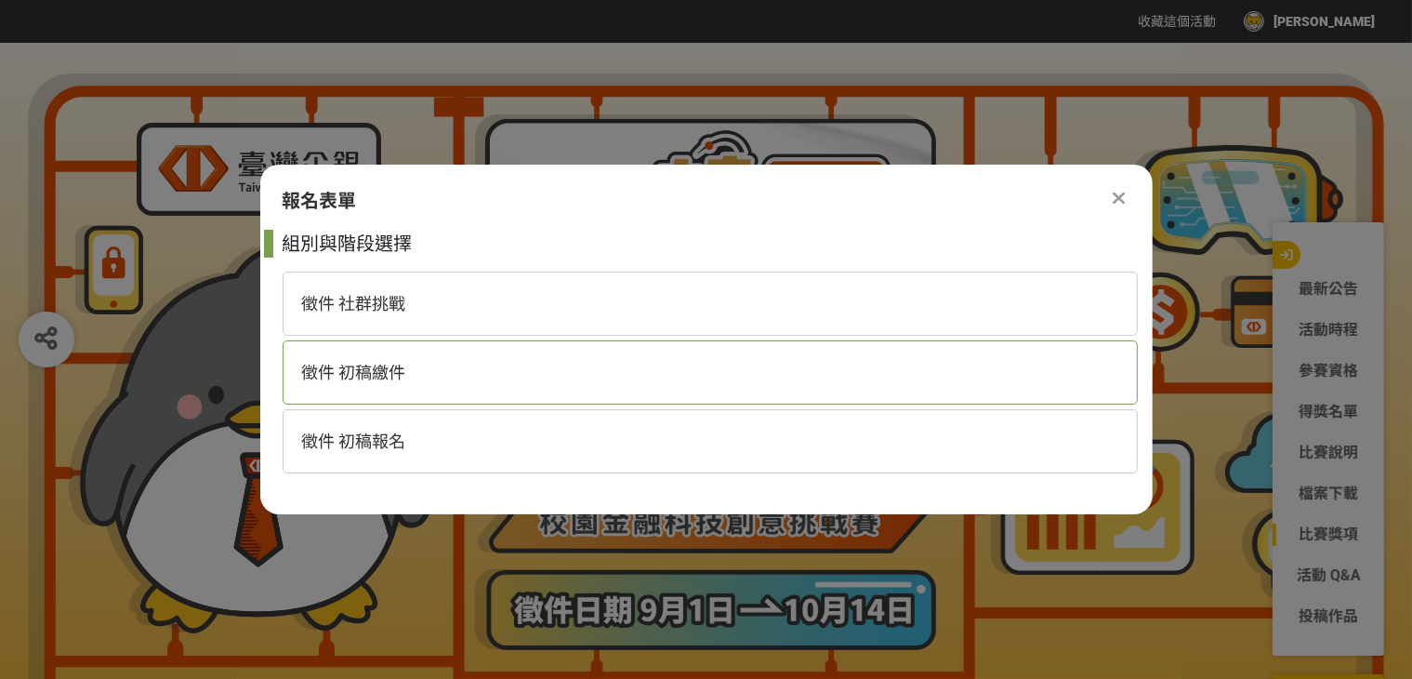
click at [572, 365] on div "徵件 初稿繳件" at bounding box center [710, 372] width 855 height 64
select select "185368:185627"
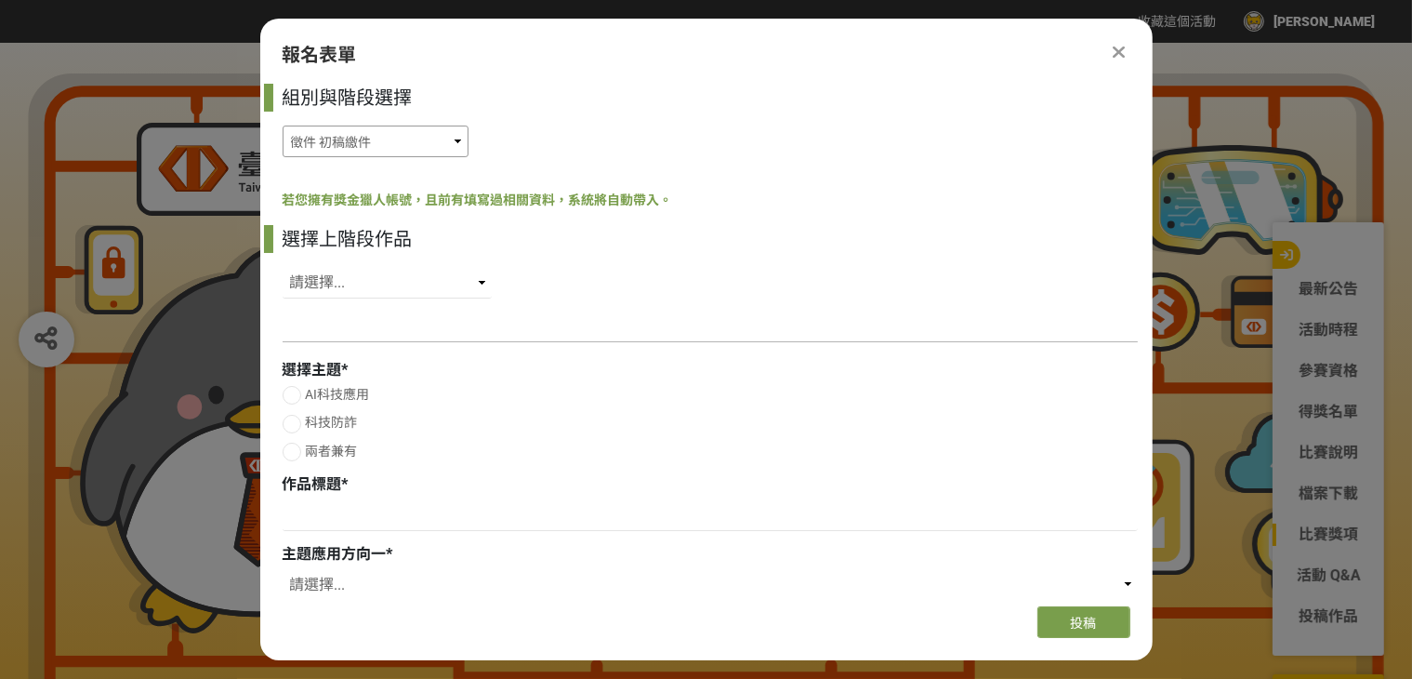
click at [365, 147] on select "徵件 社群挑戰 徵件 初稿繳件 徵件 初稿報名" at bounding box center [376, 142] width 186 height 32
click at [283, 126] on select "徵件 社群挑戰 徵件 初稿繳件 徵件 初稿報名" at bounding box center [376, 142] width 186 height 32
click at [403, 287] on select "請選擇... SID: 349829, 標題: (未知標題)" at bounding box center [387, 283] width 209 height 32
select select "349829"
click at [283, 267] on select "請選擇... SID: 349829, 標題: (未知標題)" at bounding box center [387, 283] width 209 height 32
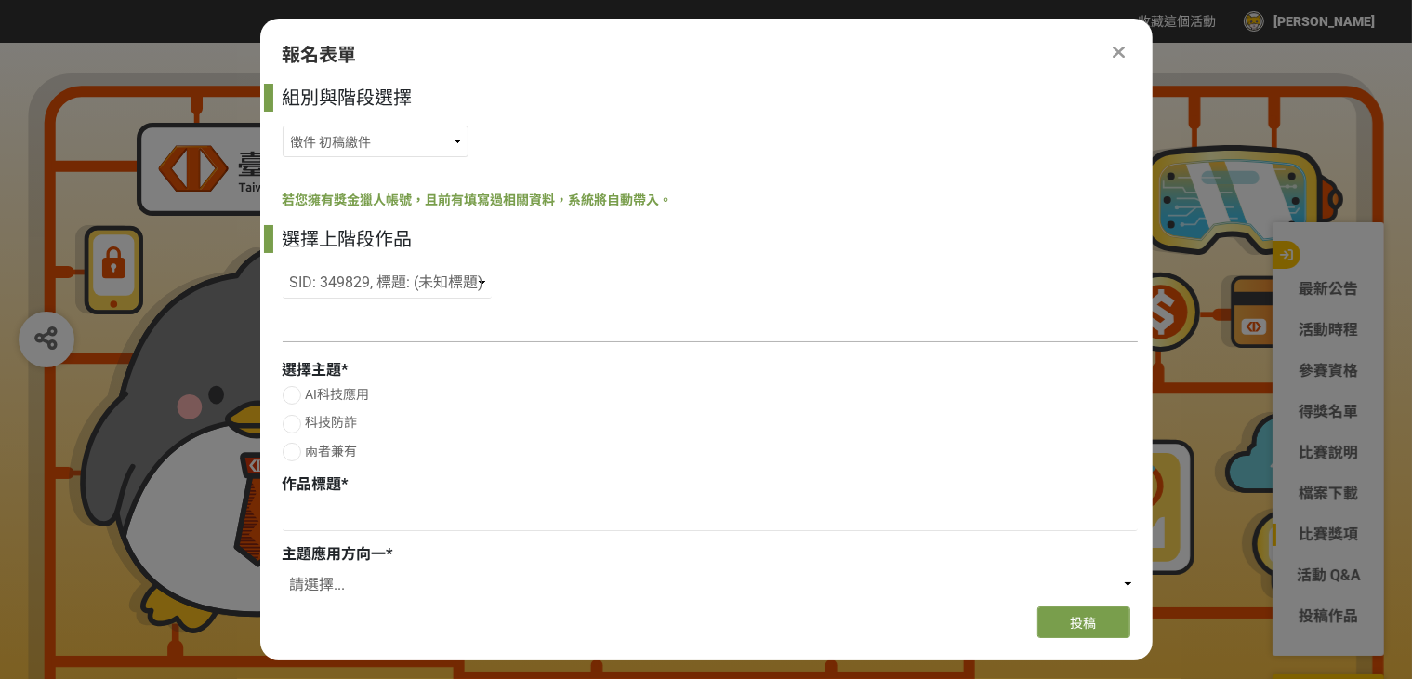
click at [288, 449] on div at bounding box center [292, 452] width 19 height 19
radio input "true"
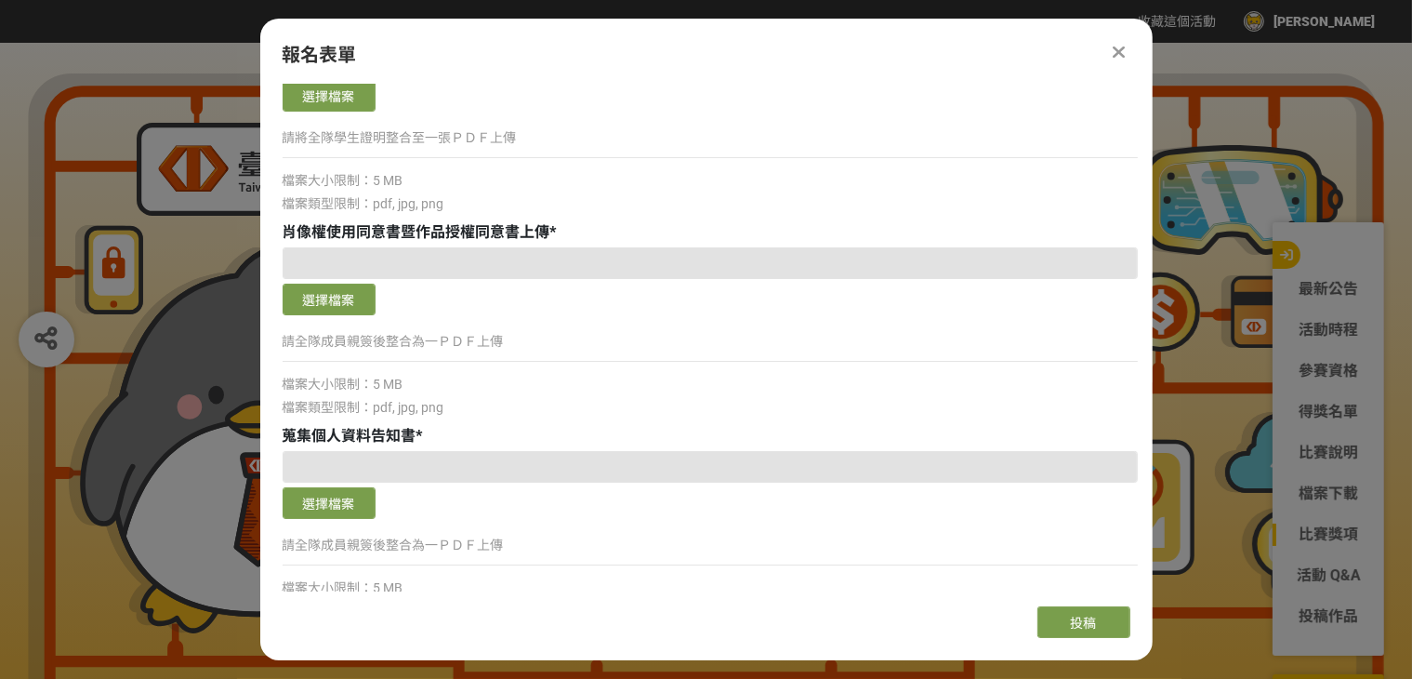
scroll to position [1199, 0]
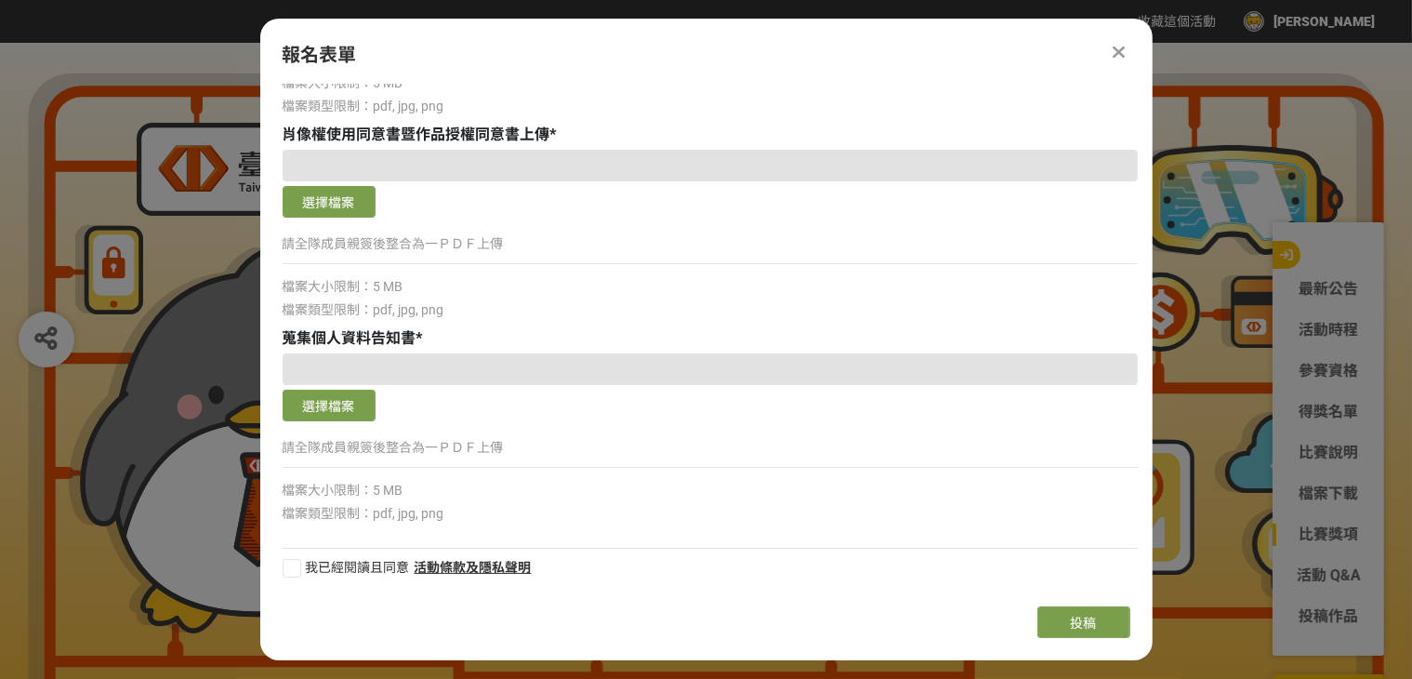
drag, startPoint x: 297, startPoint y: 576, endPoint x: 307, endPoint y: 570, distance: 11.7
click at [297, 576] on div at bounding box center [292, 568] width 19 height 19
checkbox input "true"
click at [1120, 50] on icon at bounding box center [1119, 52] width 12 height 19
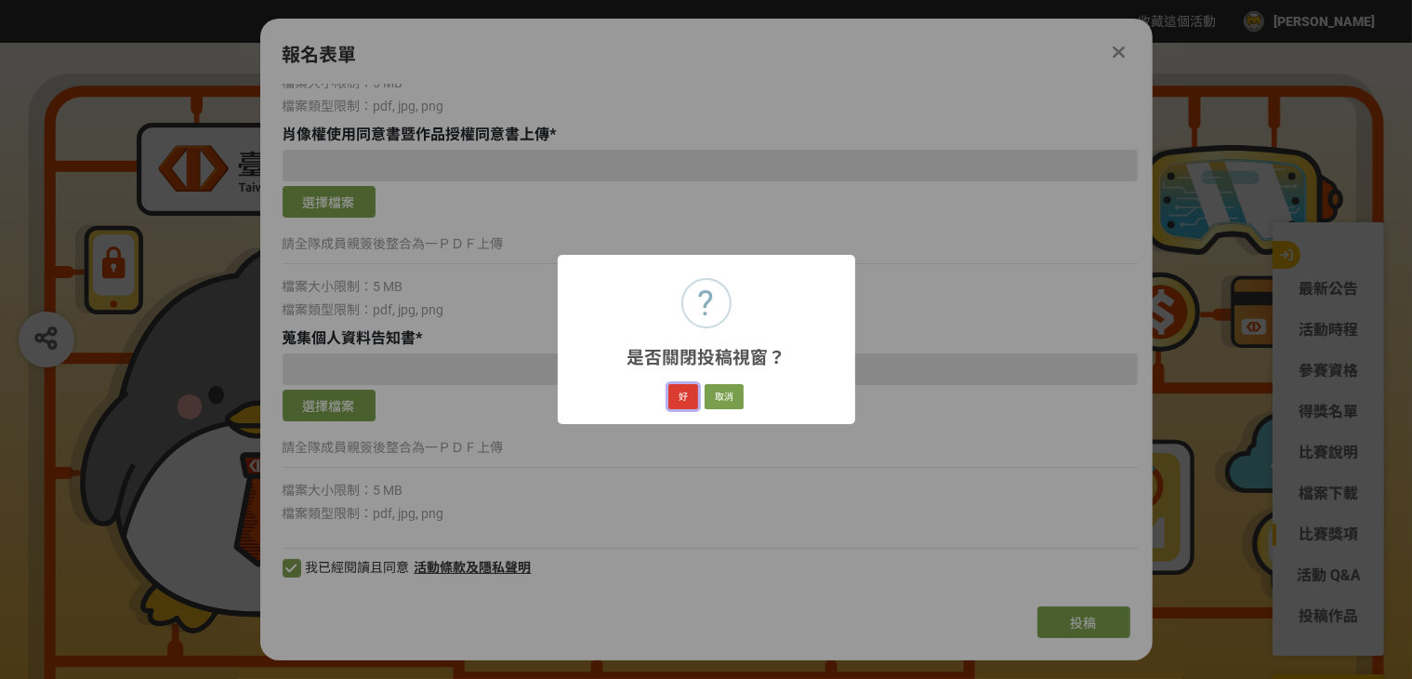
drag, startPoint x: 693, startPoint y: 395, endPoint x: 682, endPoint y: 396, distance: 10.3
click at [691, 395] on button "好" at bounding box center [684, 397] width 30 height 26
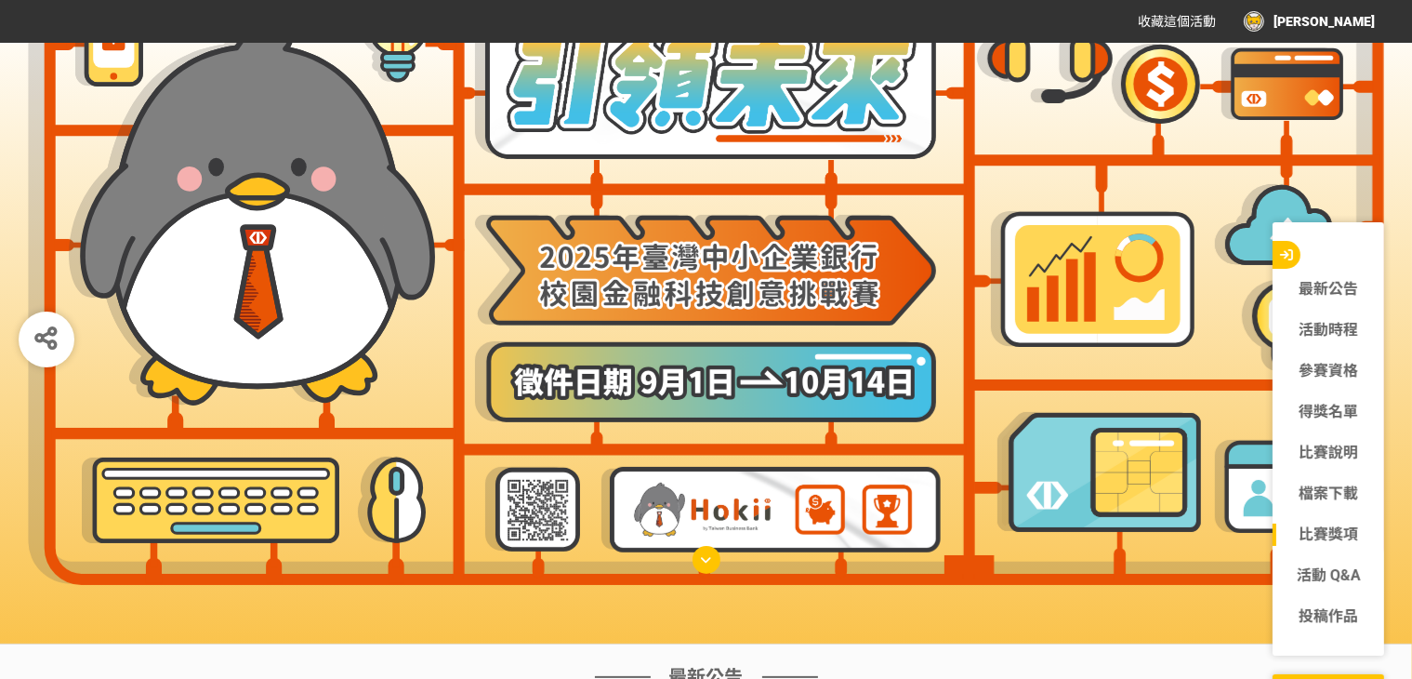
scroll to position [525, 0]
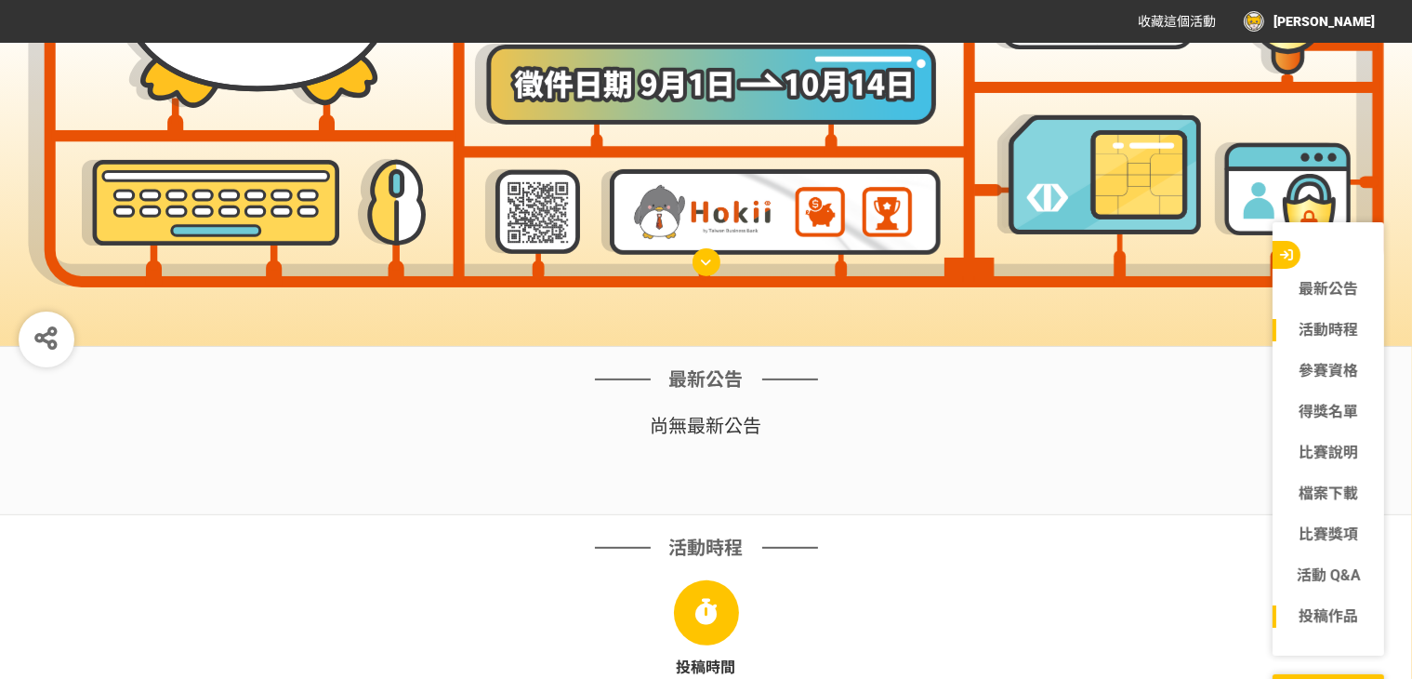
click at [1332, 610] on link "投稿作品" at bounding box center [1329, 616] width 112 height 22
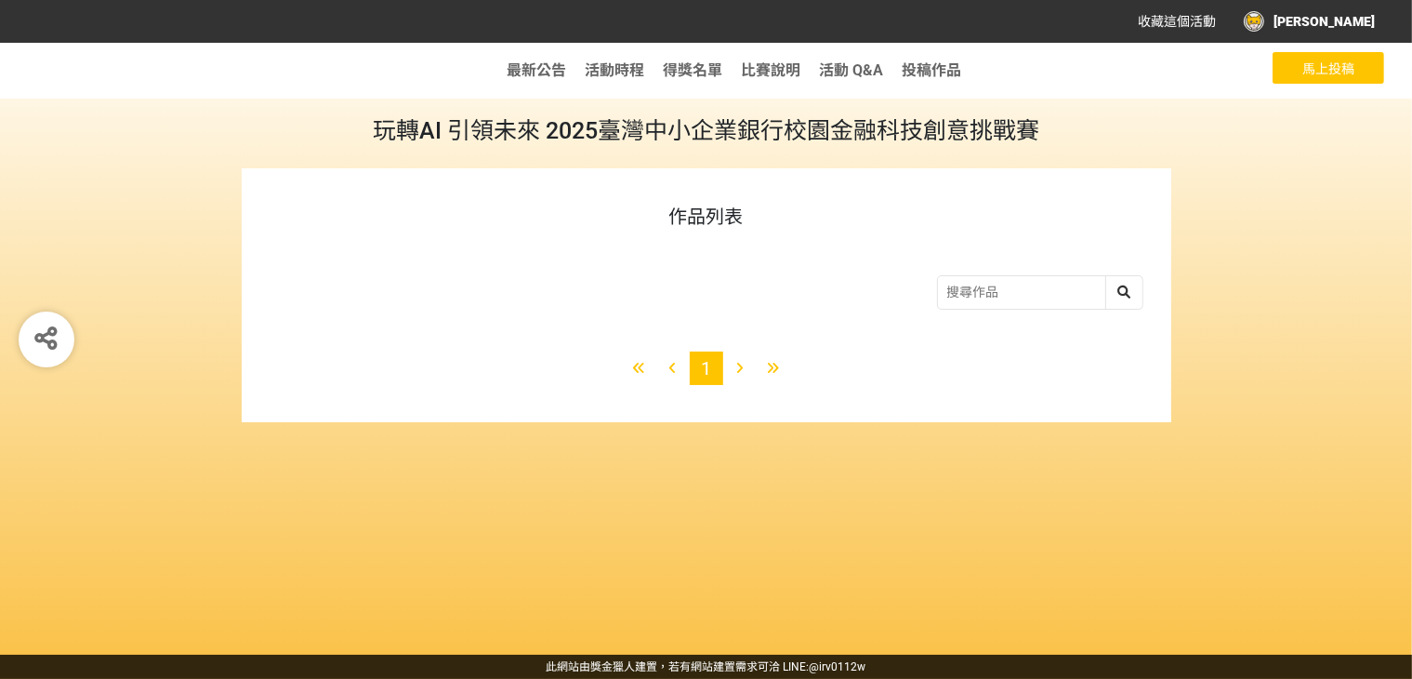
click at [1337, 11] on div "[PERSON_NAME]" at bounding box center [1309, 21] width 131 height 20
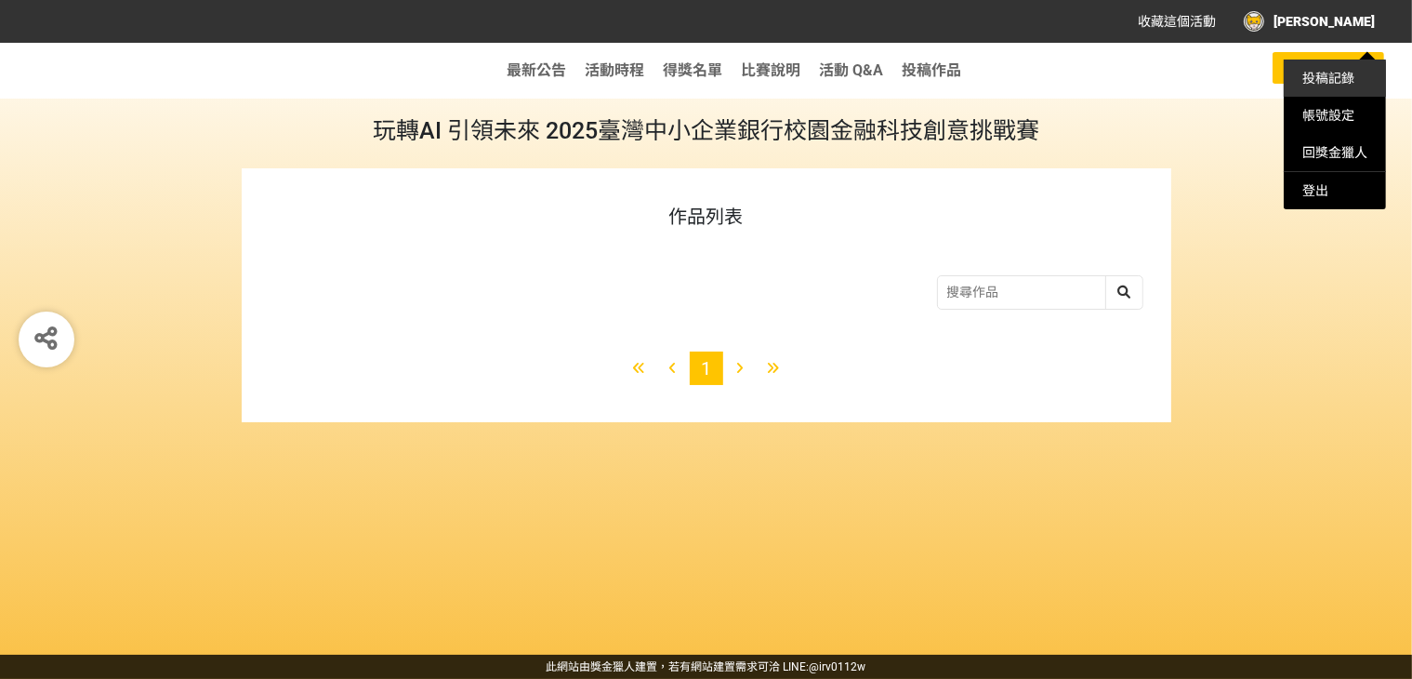
click at [1343, 80] on link "投稿記錄" at bounding box center [1329, 78] width 52 height 15
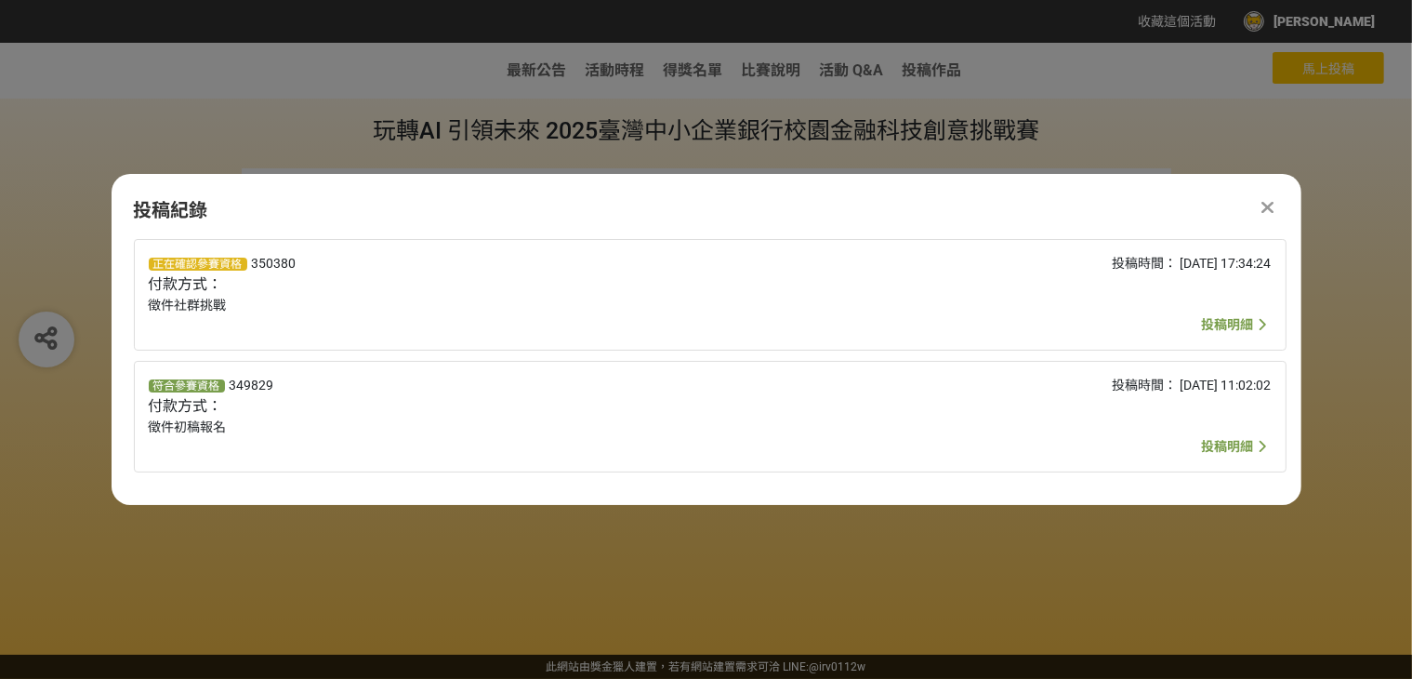
click at [1262, 207] on icon at bounding box center [1268, 207] width 12 height 19
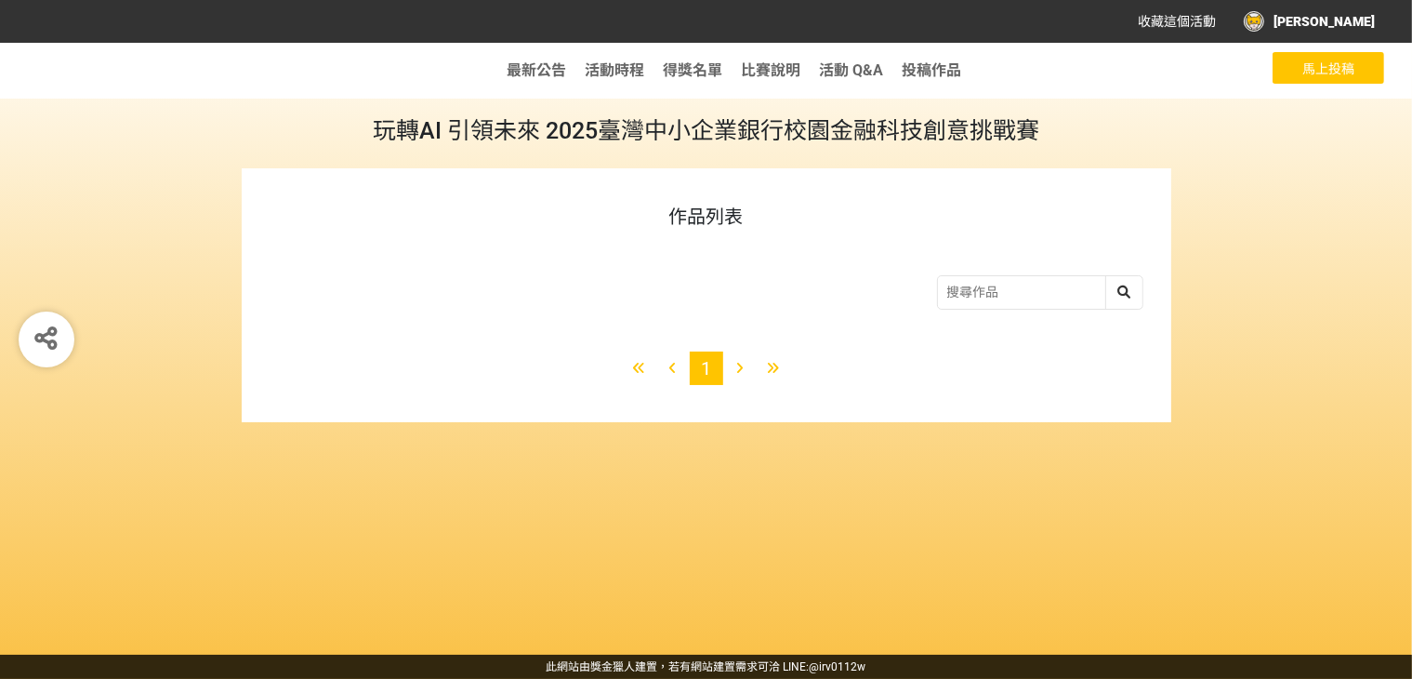
click at [1346, 56] on button "馬上投稿" at bounding box center [1329, 68] width 112 height 32
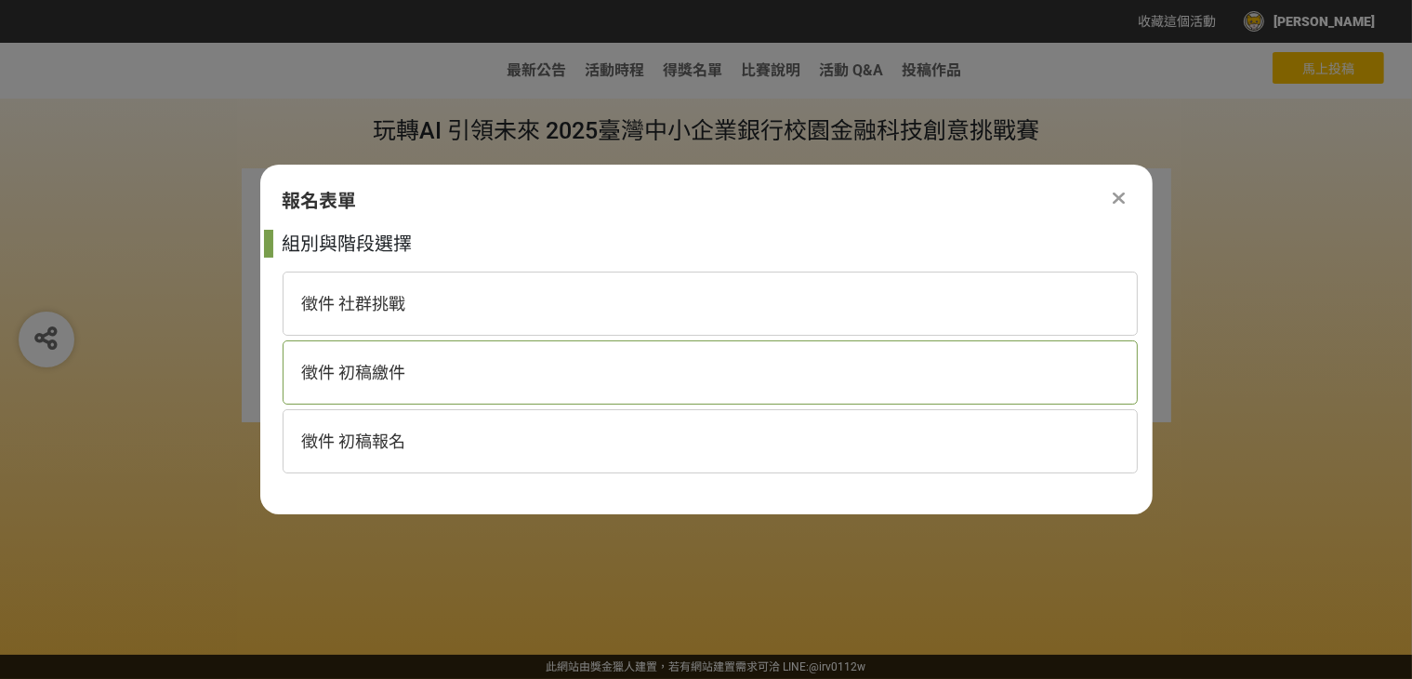
click at [403, 378] on span "徵件 初稿繳件" at bounding box center [354, 373] width 104 height 20
select select "185368:185627"
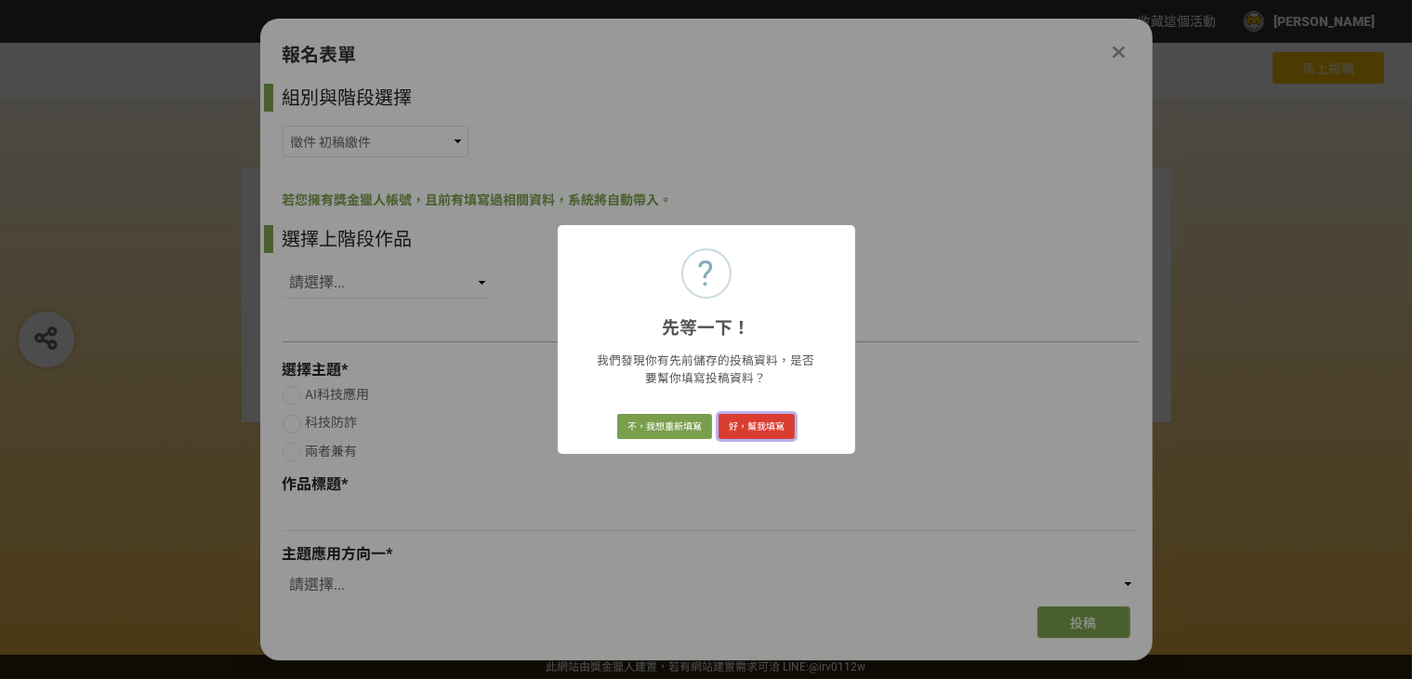
click at [764, 418] on button "好，幫我填寫" at bounding box center [757, 427] width 76 height 26
select select "349829"
radio input "true"
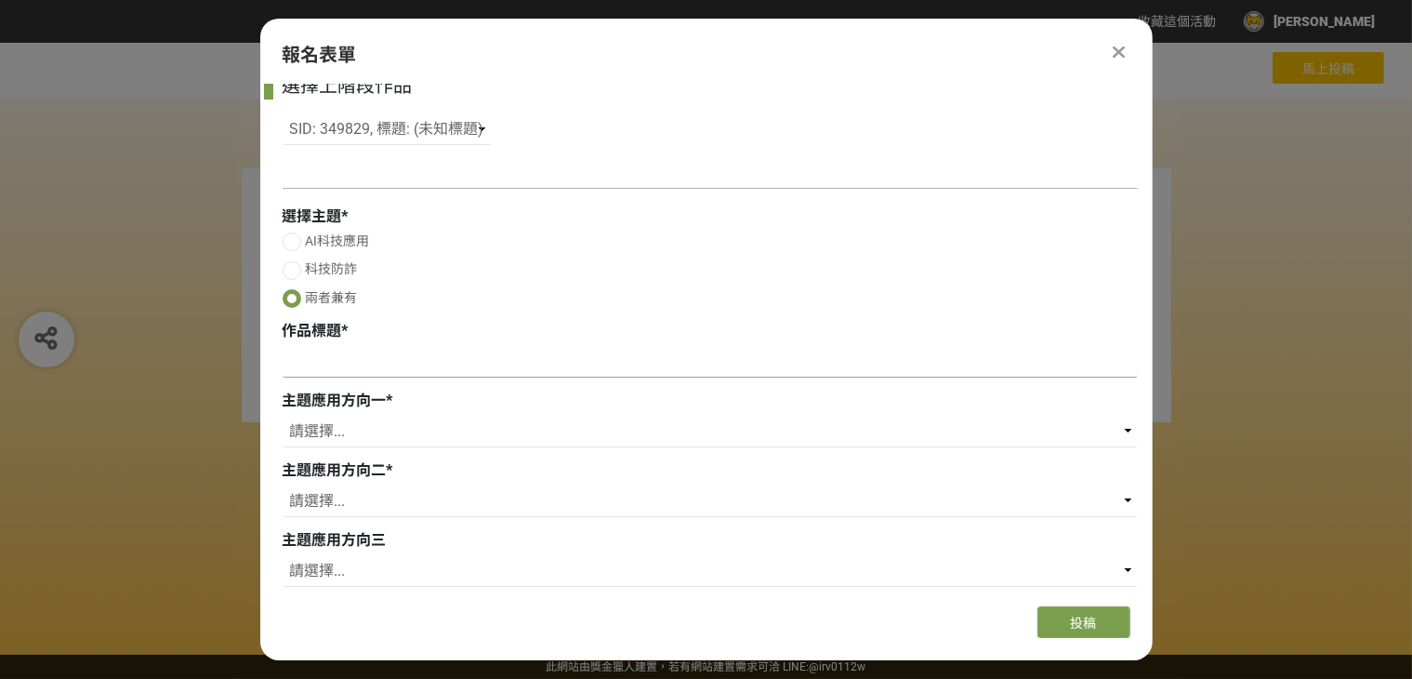
scroll to position [186, 0]
